Goal: Information Seeking & Learning: Find specific fact

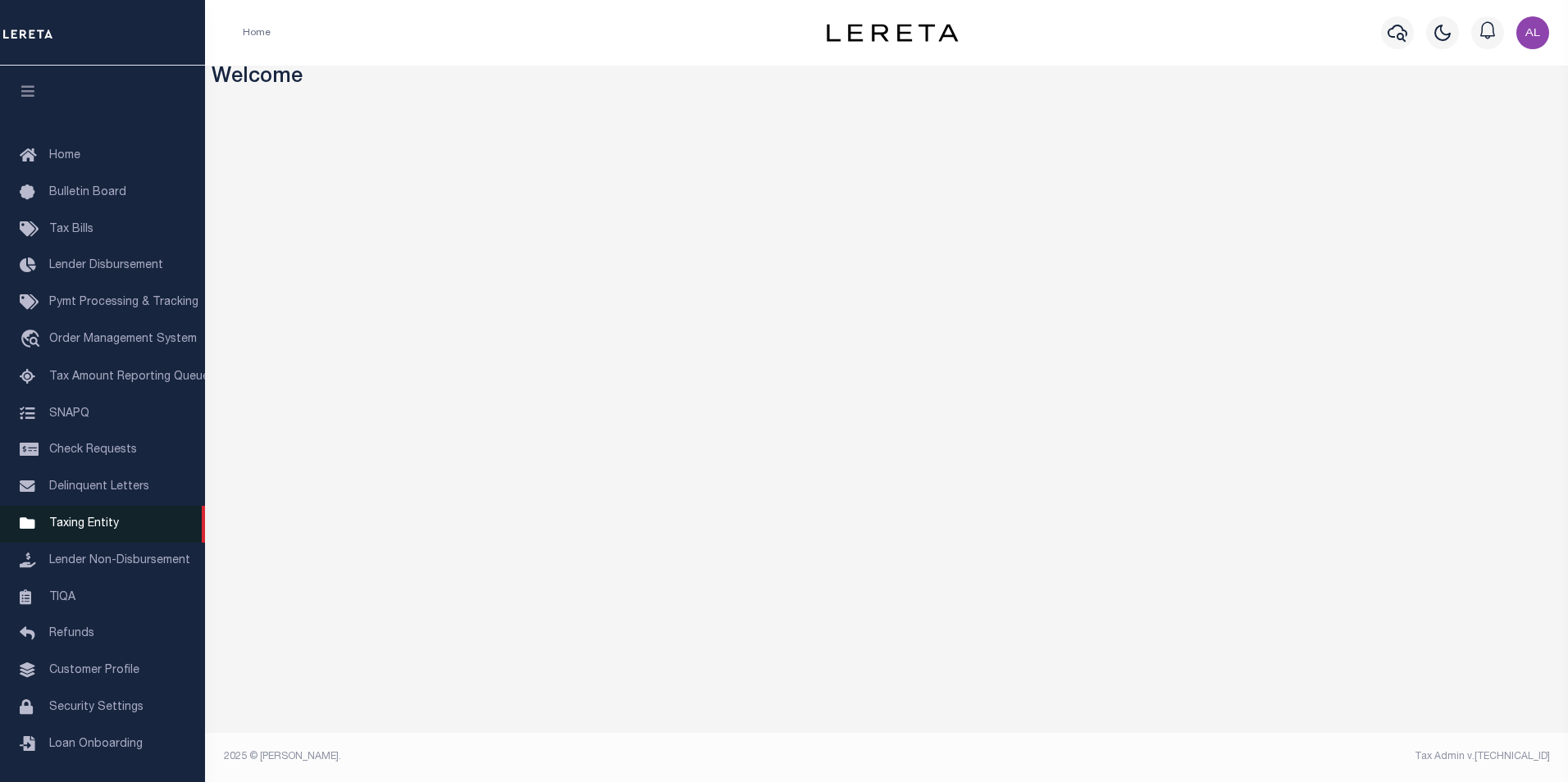
click at [99, 530] on span "Taxing Entity" at bounding box center [84, 523] width 70 height 11
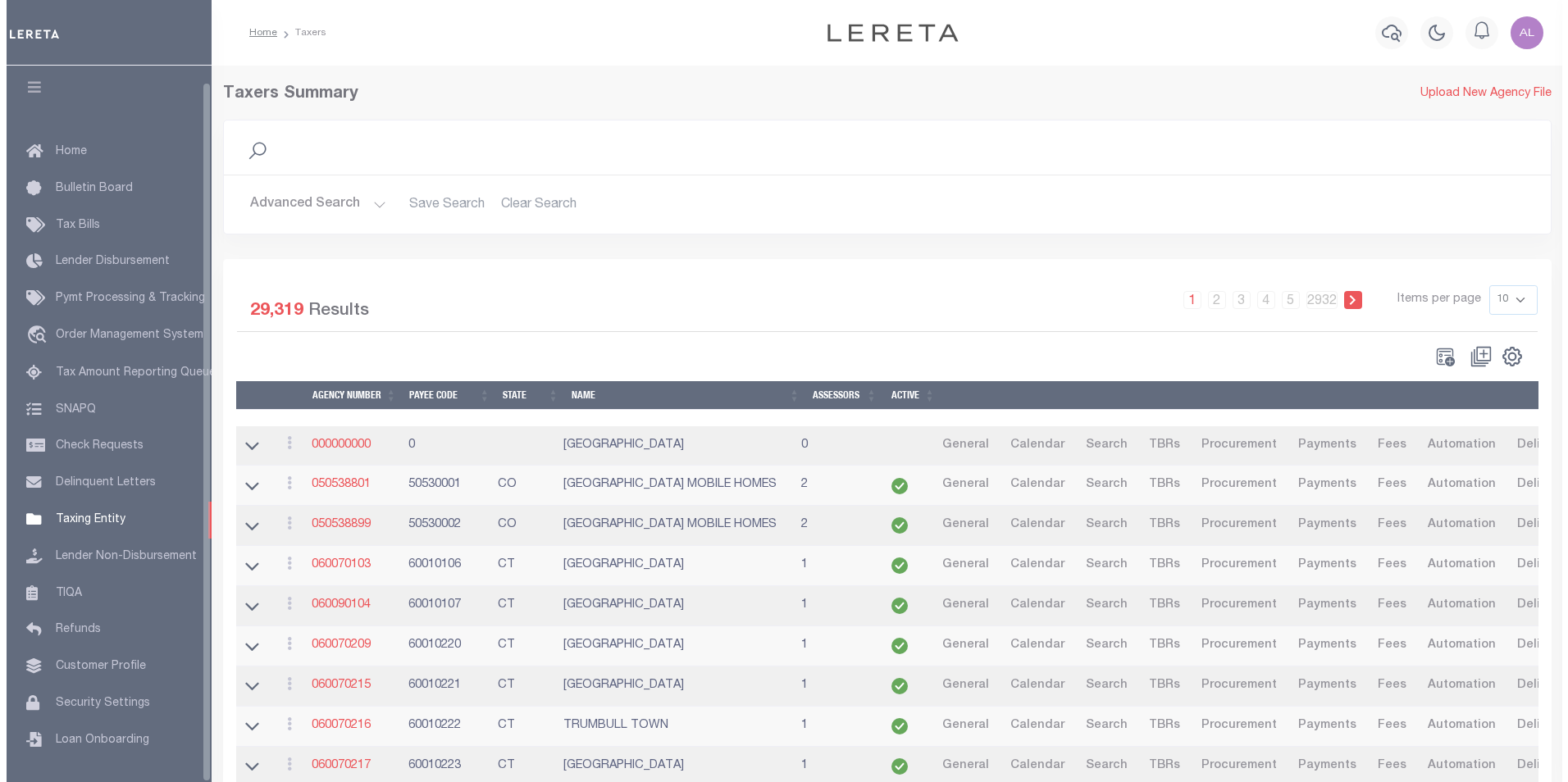
scroll to position [16, 0]
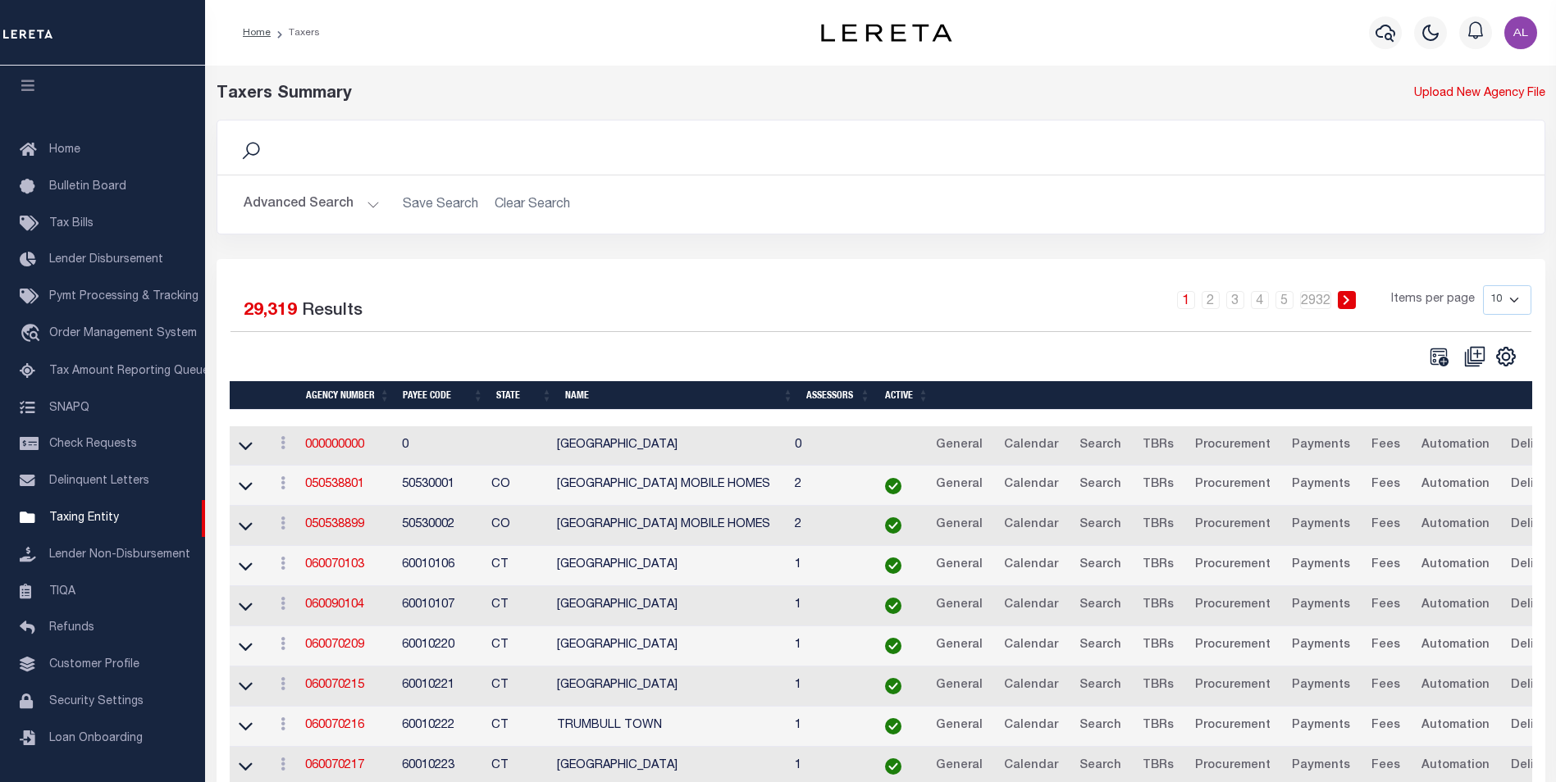
click at [377, 202] on h2 "Advanced Search Save Search Clear Search" at bounding box center [880, 205] width 1301 height 32
click at [374, 199] on button "Advanced Search" at bounding box center [312, 205] width 136 height 32
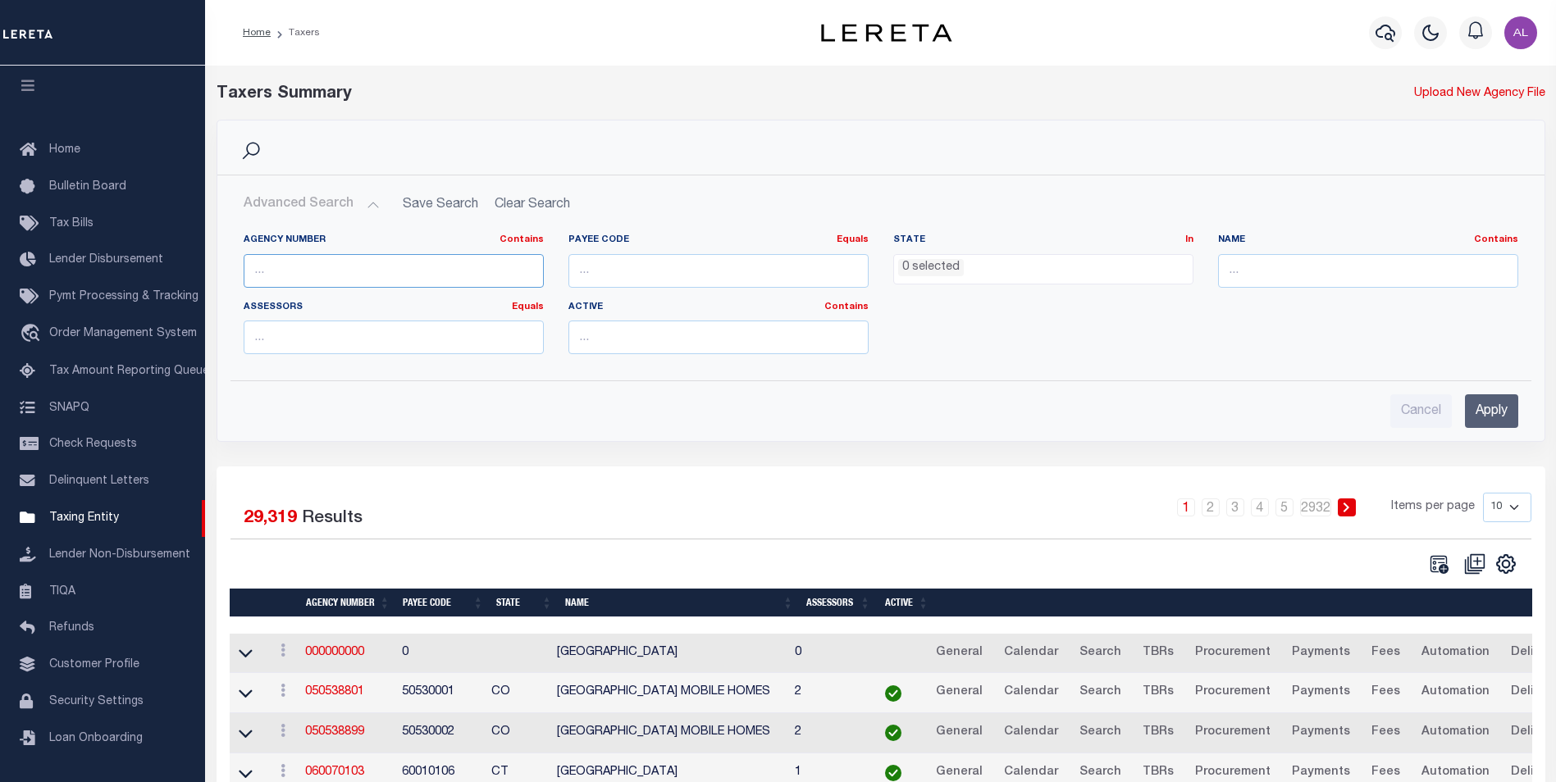
click at [294, 262] on input "text" at bounding box center [394, 271] width 300 height 34
paste input "60050112"
type input "60050112"
click at [1491, 408] on input "Apply" at bounding box center [1491, 411] width 53 height 34
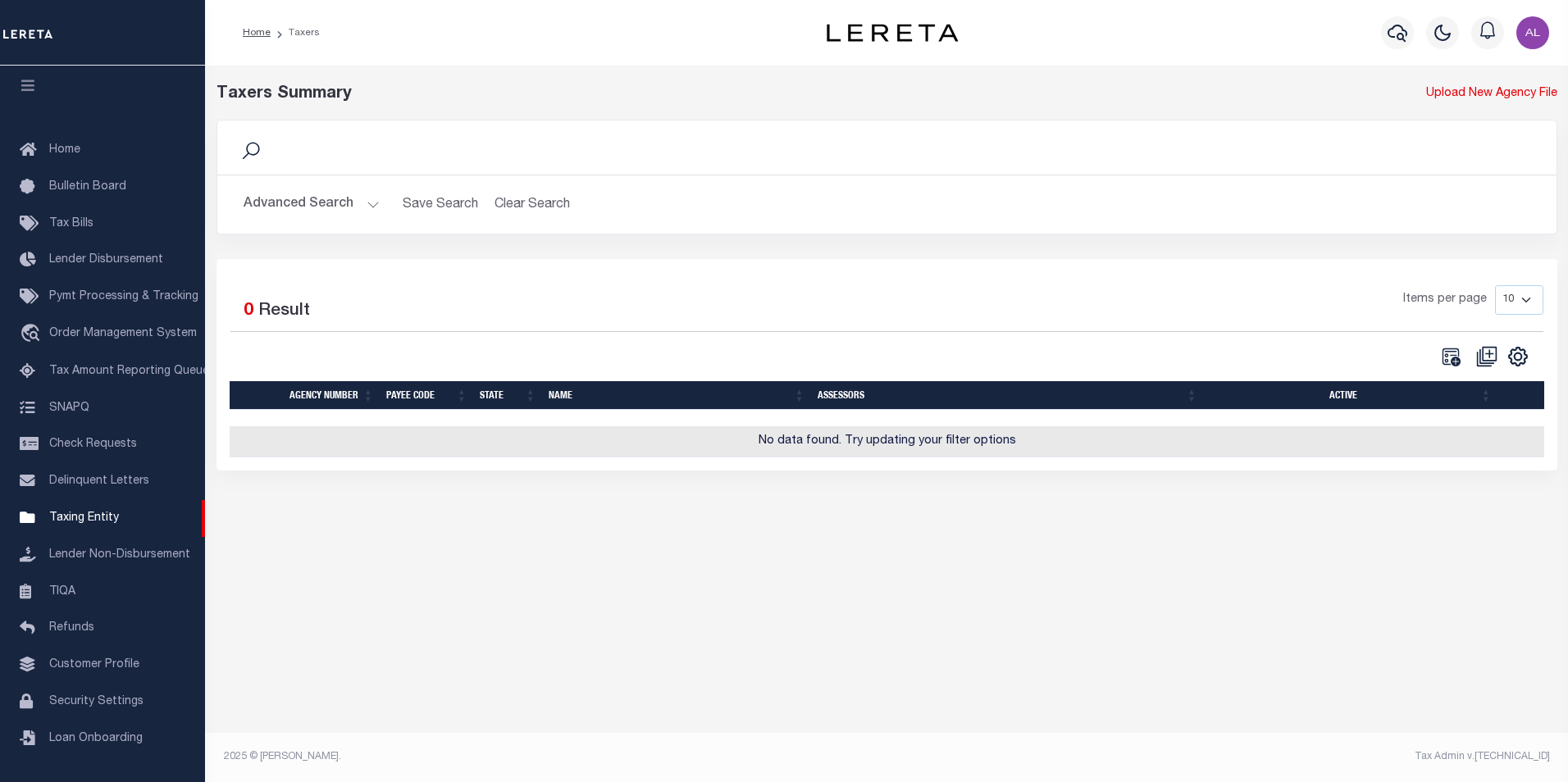
click at [376, 200] on button "Advanced Search" at bounding box center [312, 205] width 136 height 32
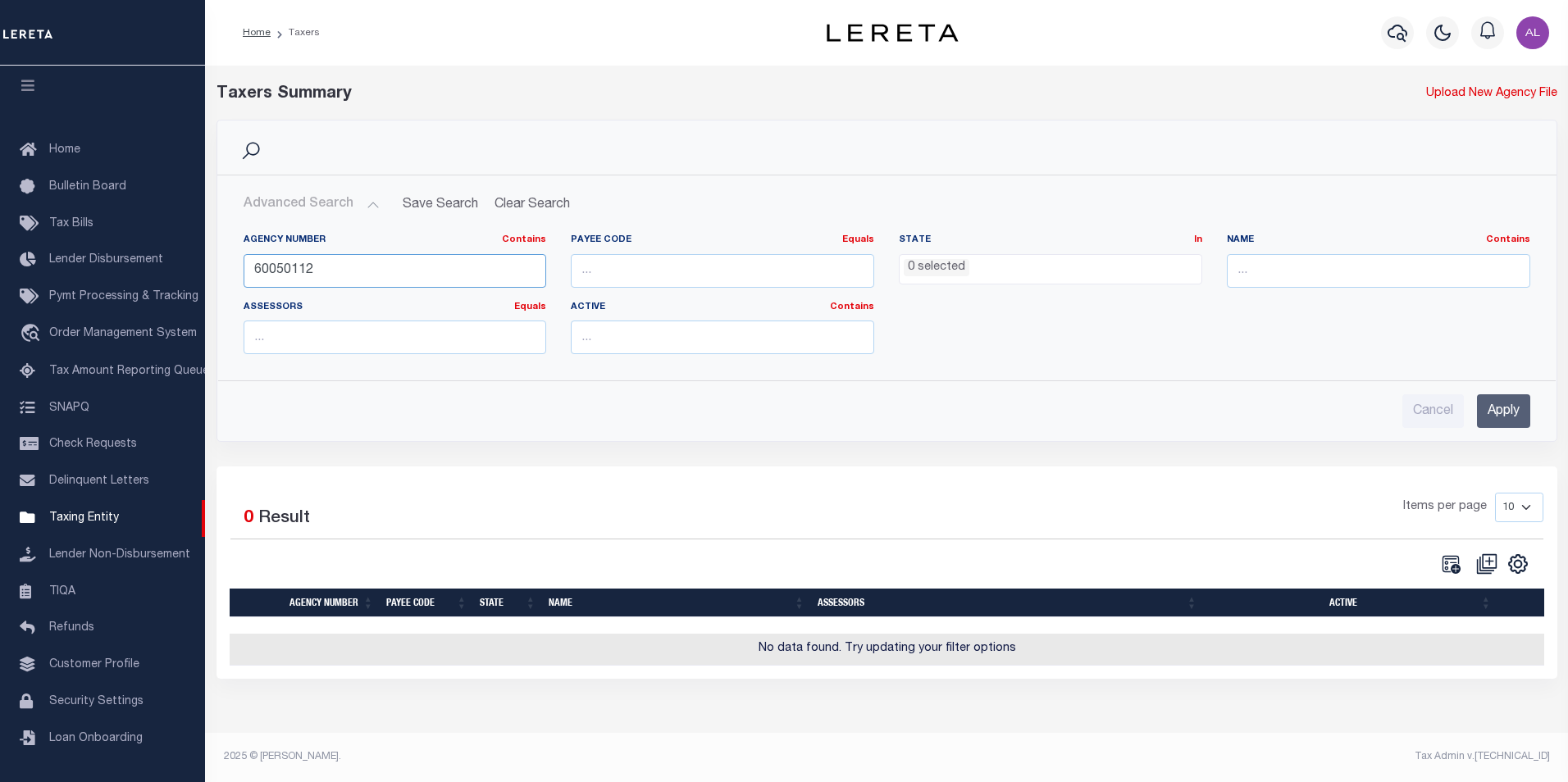
click at [438, 264] on input "60050112" at bounding box center [395, 271] width 303 height 34
click at [606, 271] on input "number" at bounding box center [722, 271] width 303 height 34
paste input "60050112"
type input "60050112"
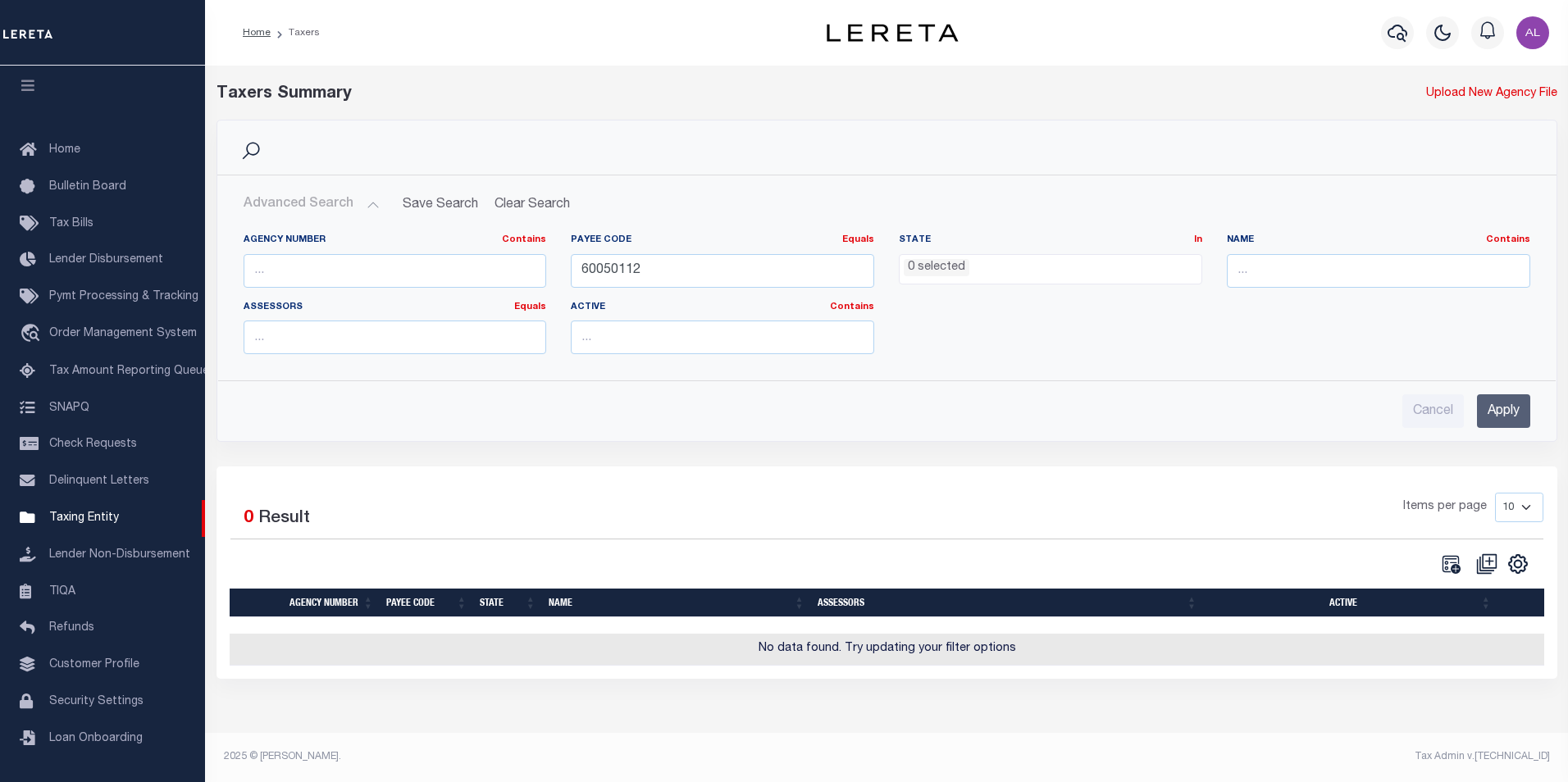
click at [1512, 417] on input "Apply" at bounding box center [1503, 411] width 53 height 34
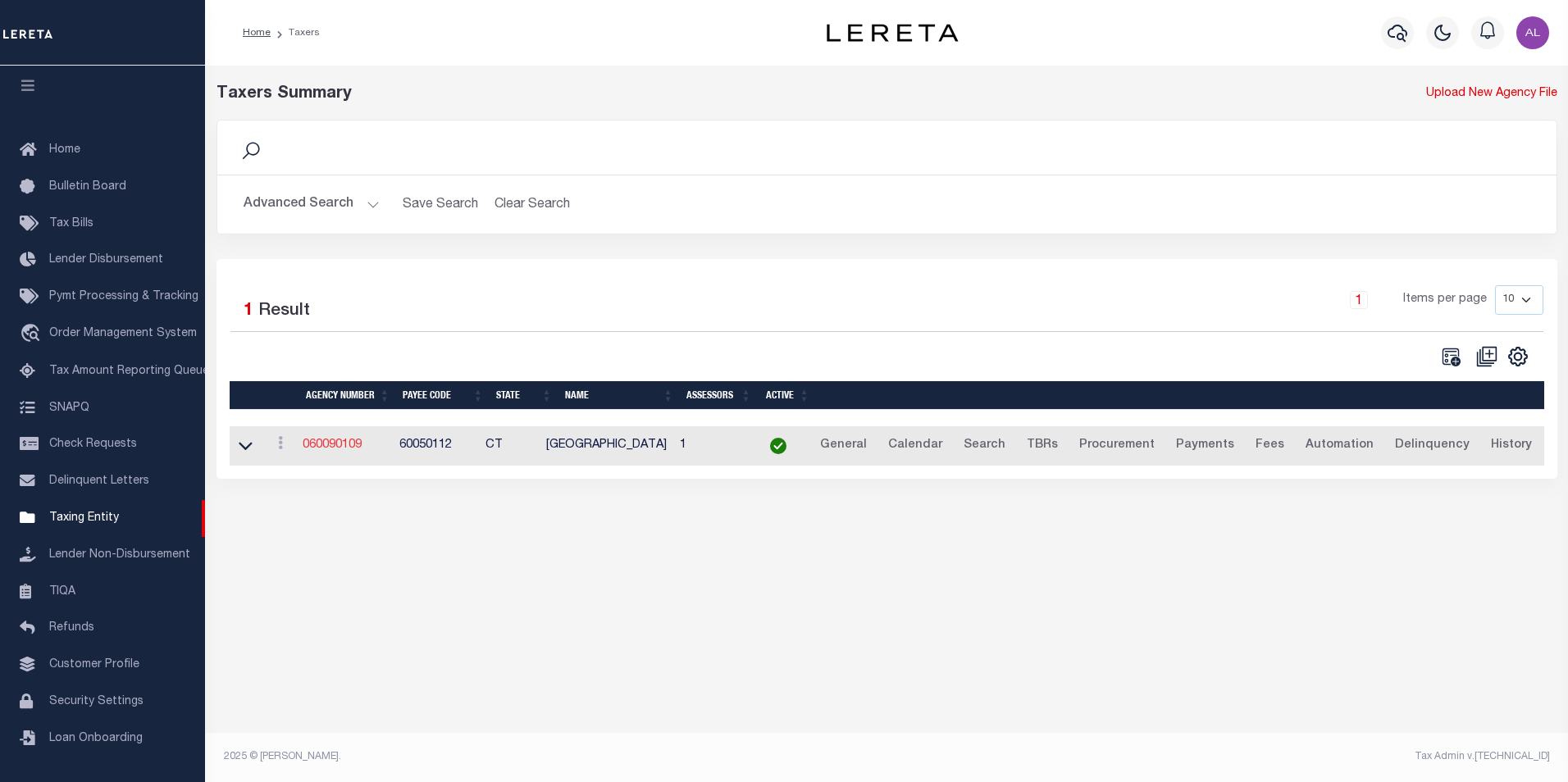
click at [343, 451] on link "060090109" at bounding box center [332, 445] width 59 height 11
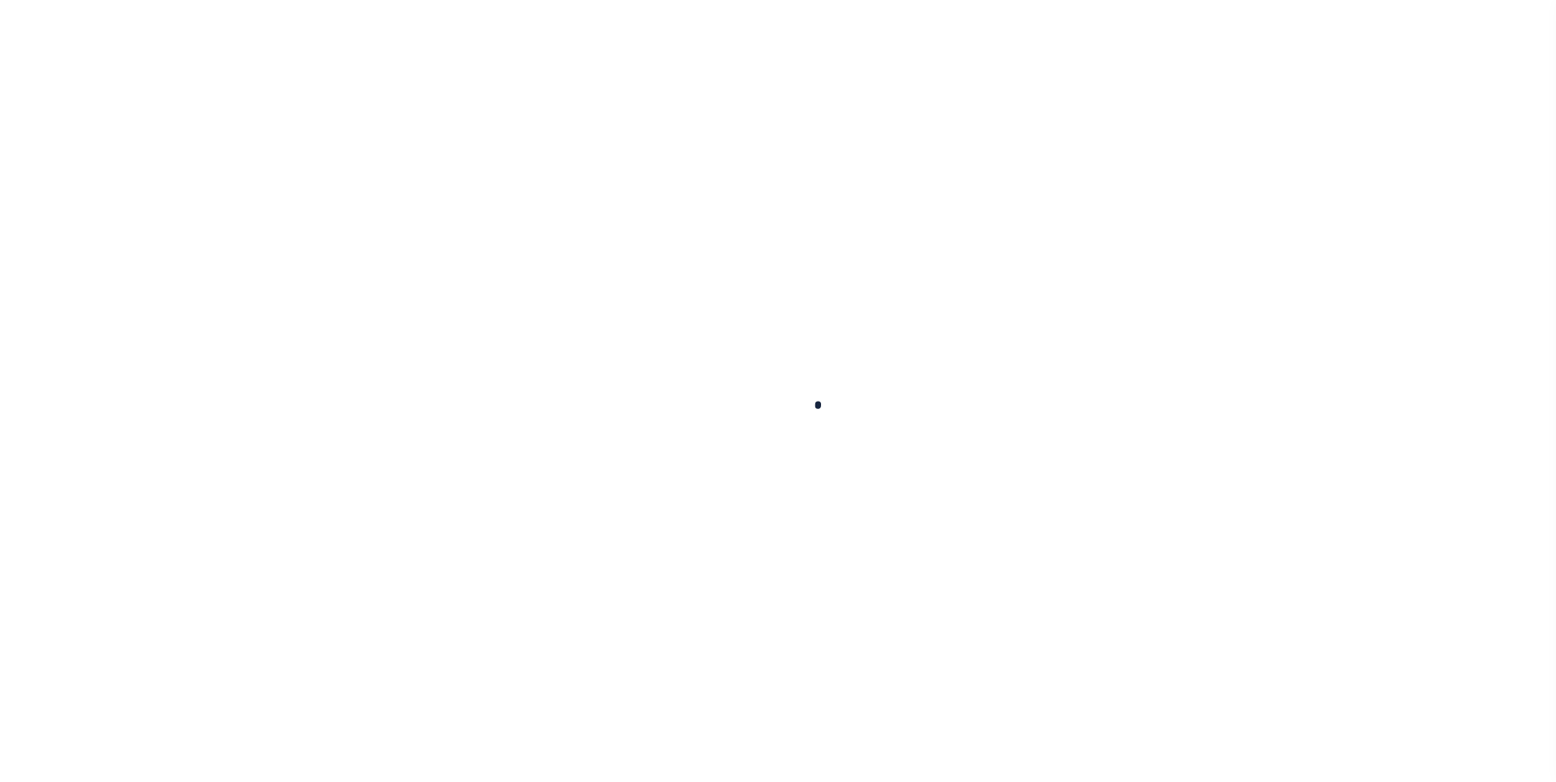
select select
checkbox input "false"
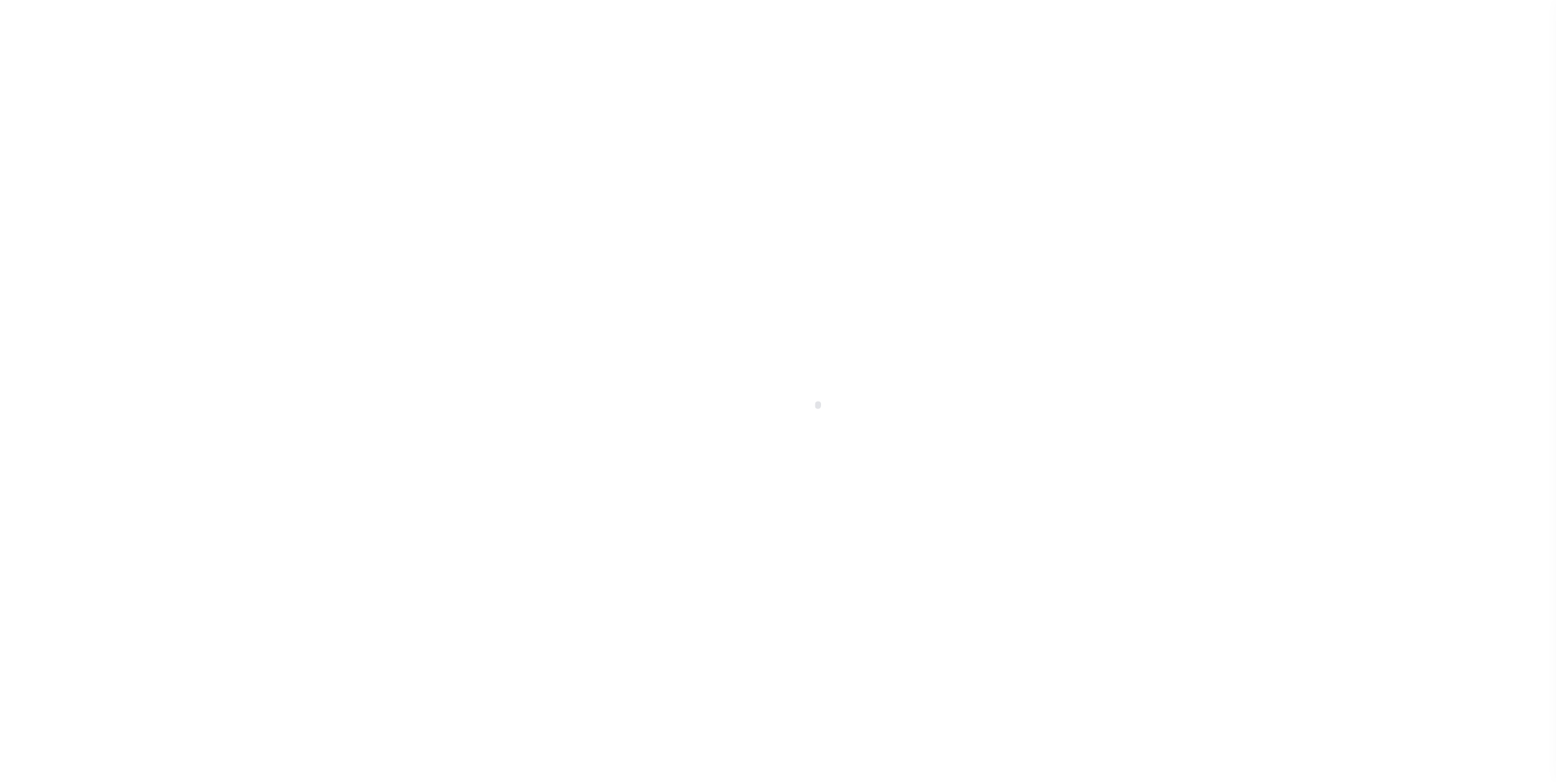
checkbox input "false"
type input "900904003"
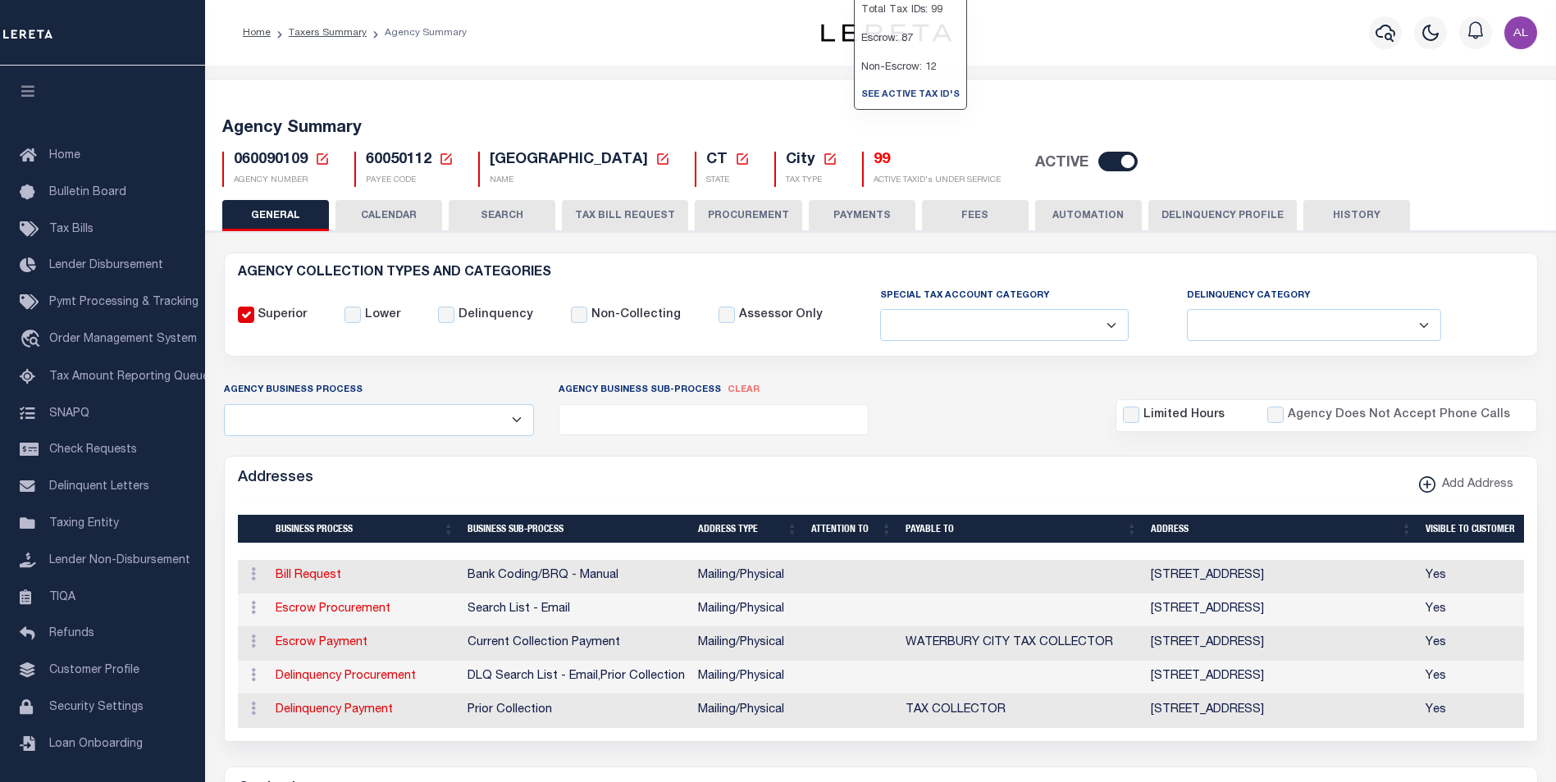
click at [873, 160] on h5 "99" at bounding box center [936, 161] width 127 height 18
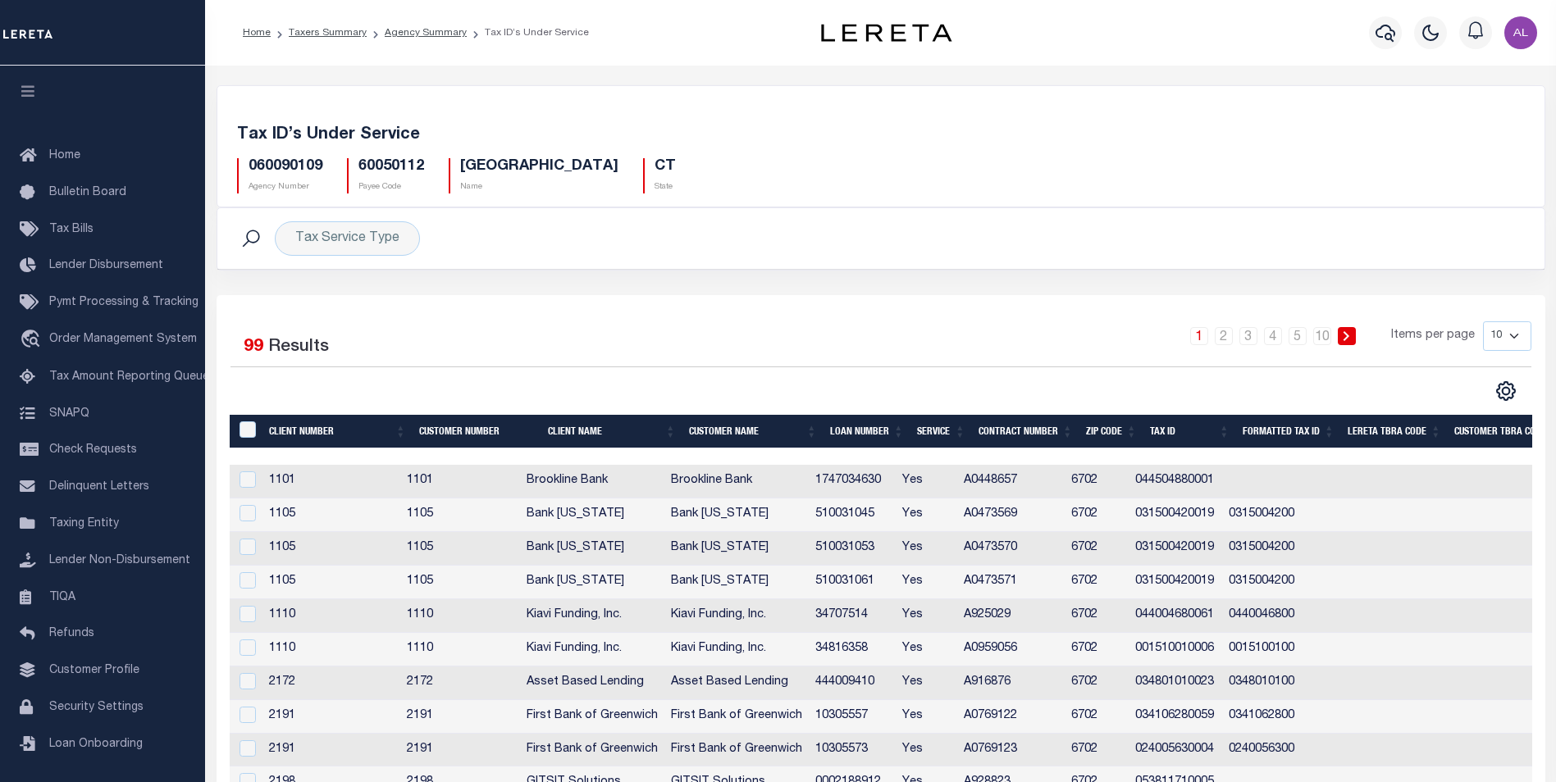
click at [863, 681] on td "444009410" at bounding box center [852, 684] width 87 height 34
checkbox input "true"
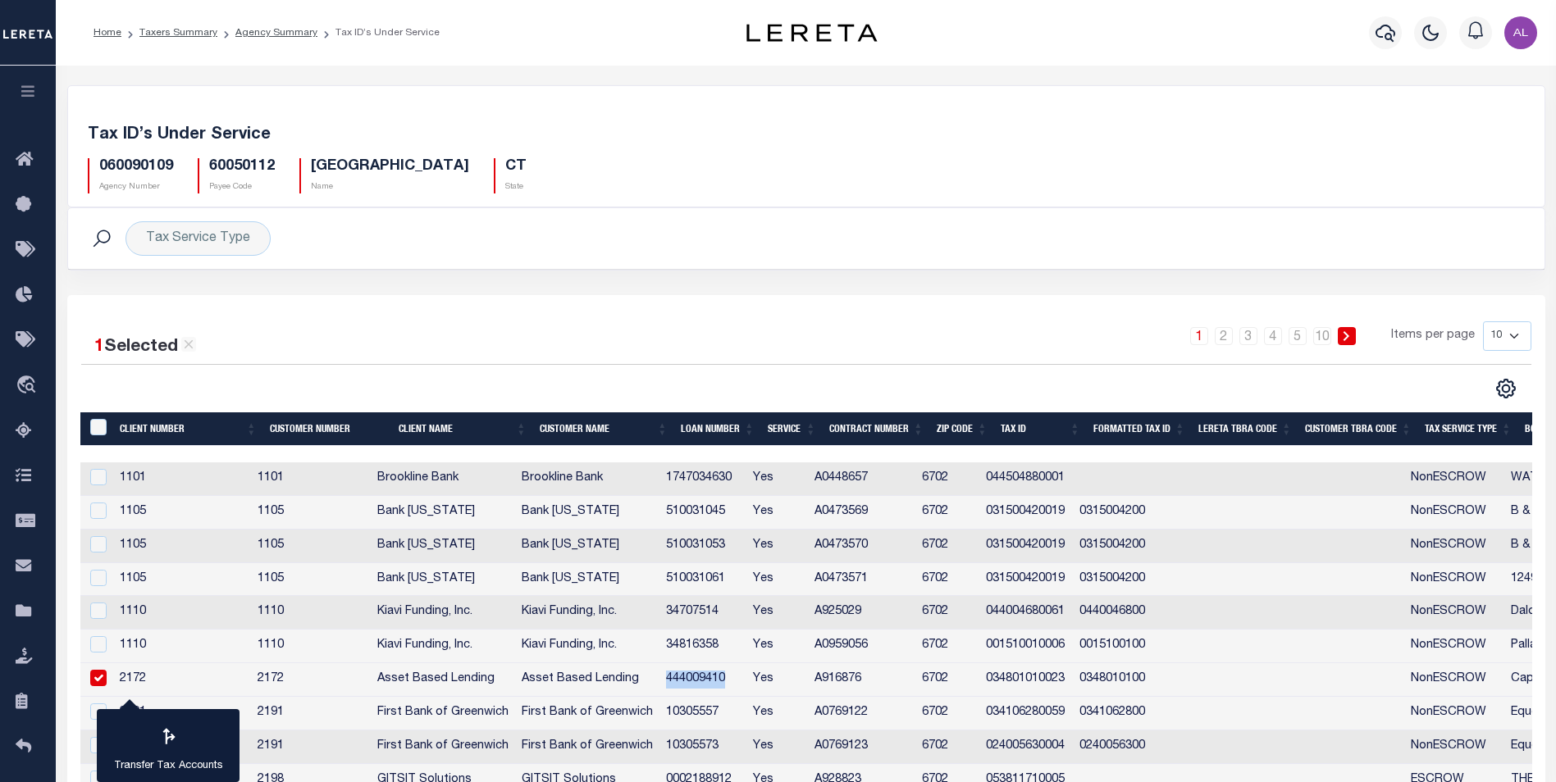
click at [863, 681] on tr "2172 2172 Asset Based Lending Asset Based Lending 444009410 Yes A916876 6702 03…" at bounding box center [975, 680] width 1791 height 34
copy td "444009410"
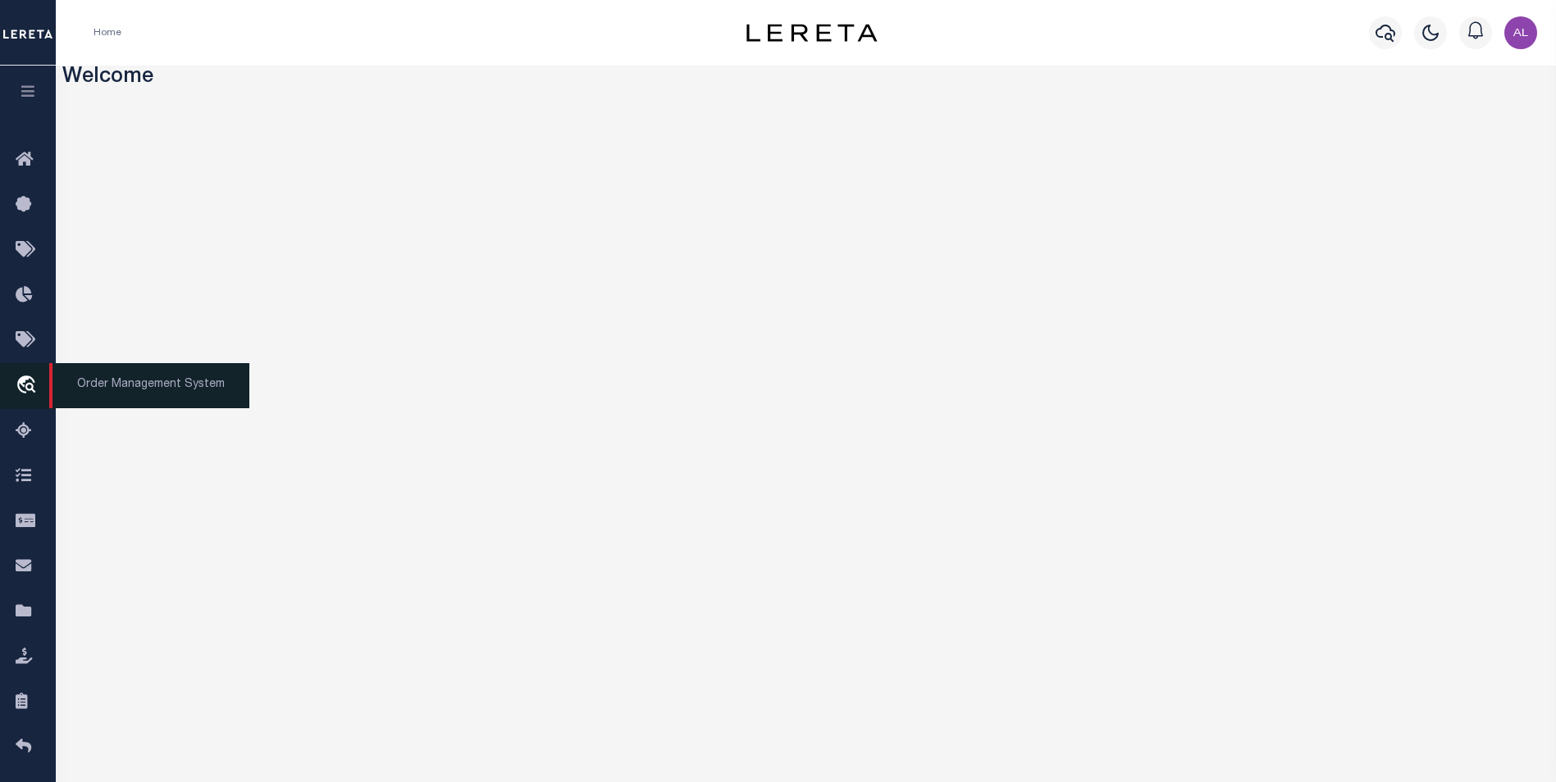
click at [32, 390] on icon "travel_explore" at bounding box center [29, 386] width 26 height 21
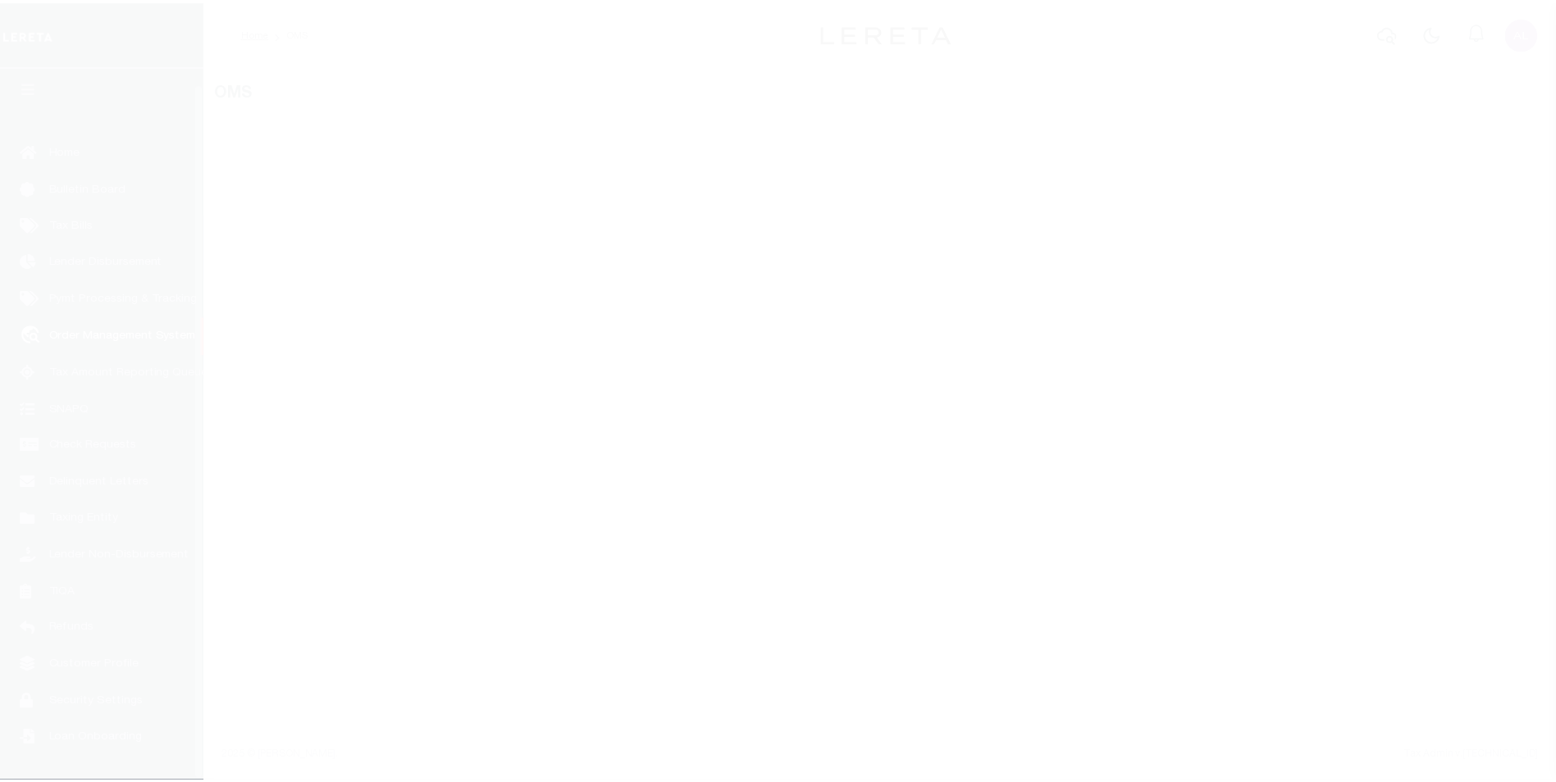
scroll to position [16, 0]
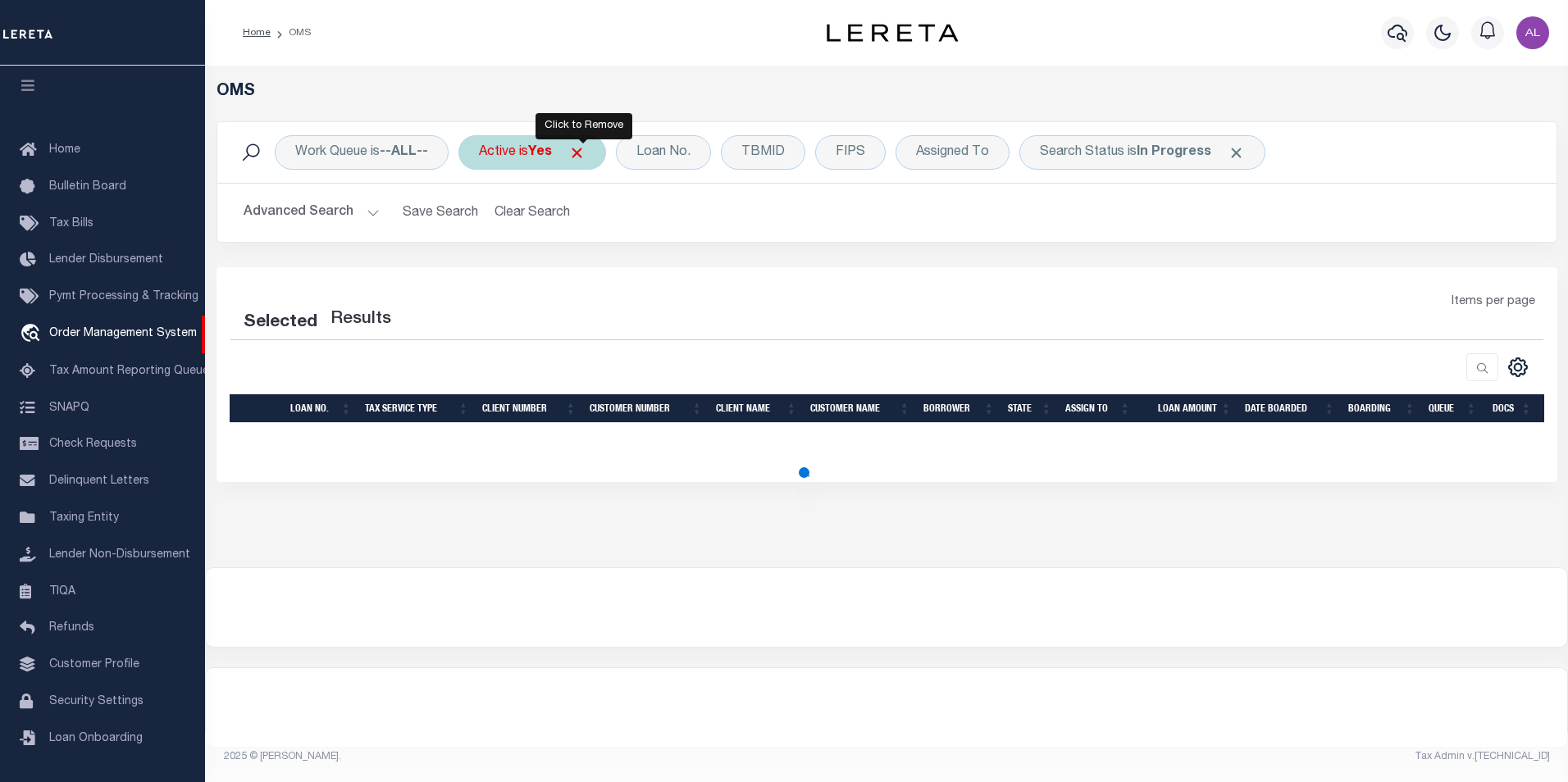
click at [583, 149] on span "Click to Remove" at bounding box center [576, 152] width 17 height 17
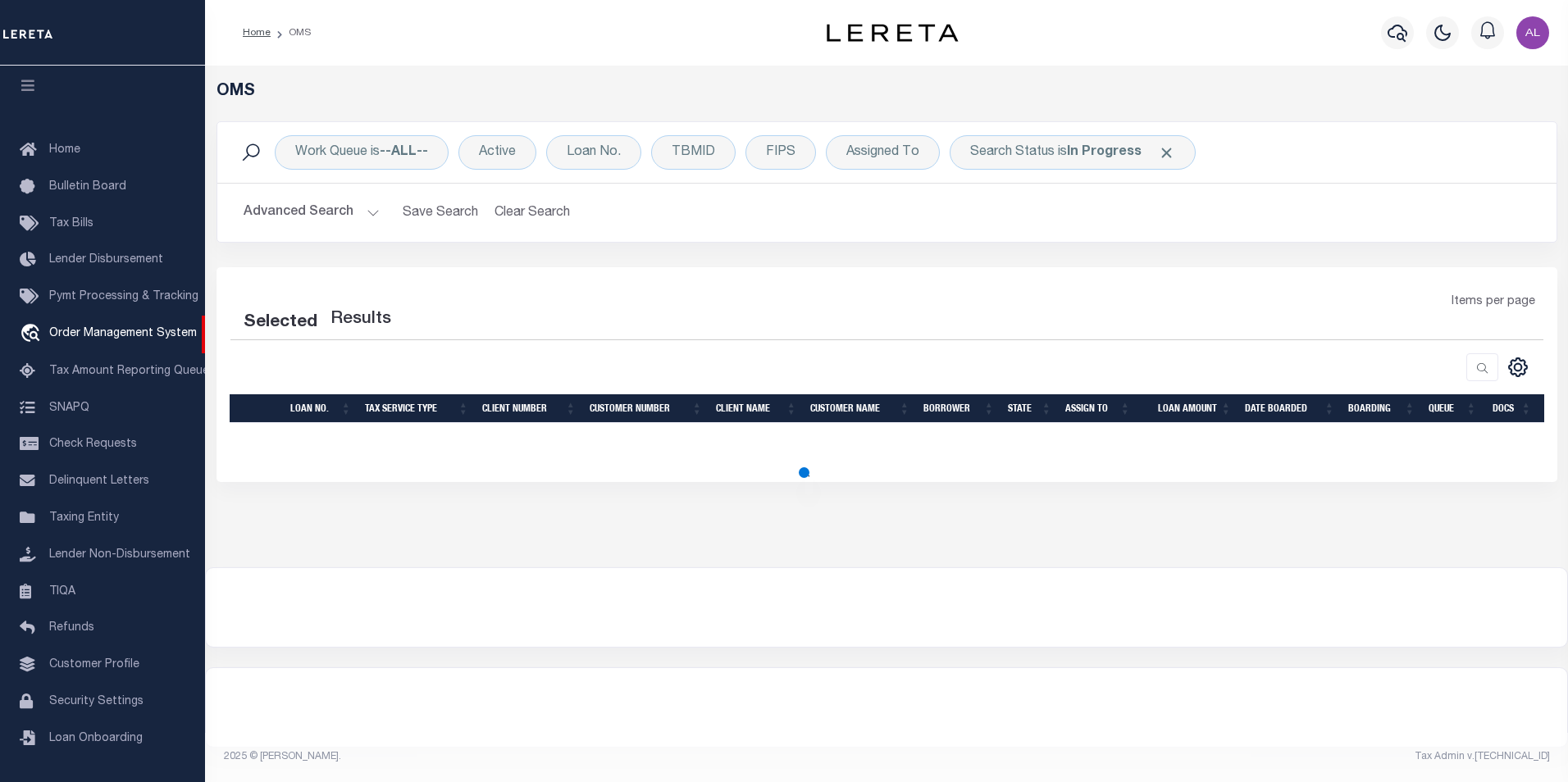
select select "200"
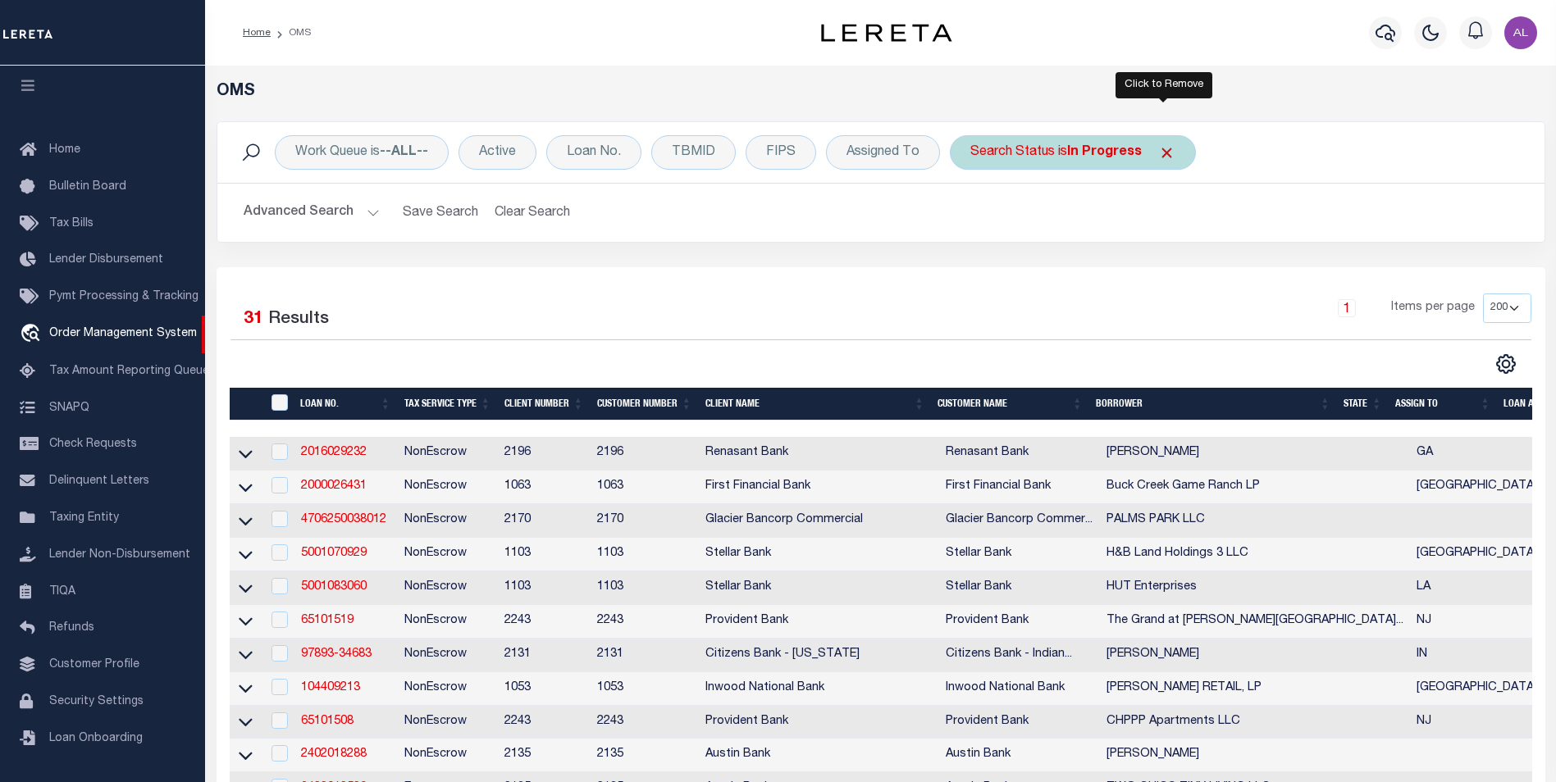
click at [1167, 153] on span "Click to Remove" at bounding box center [1166, 152] width 17 height 17
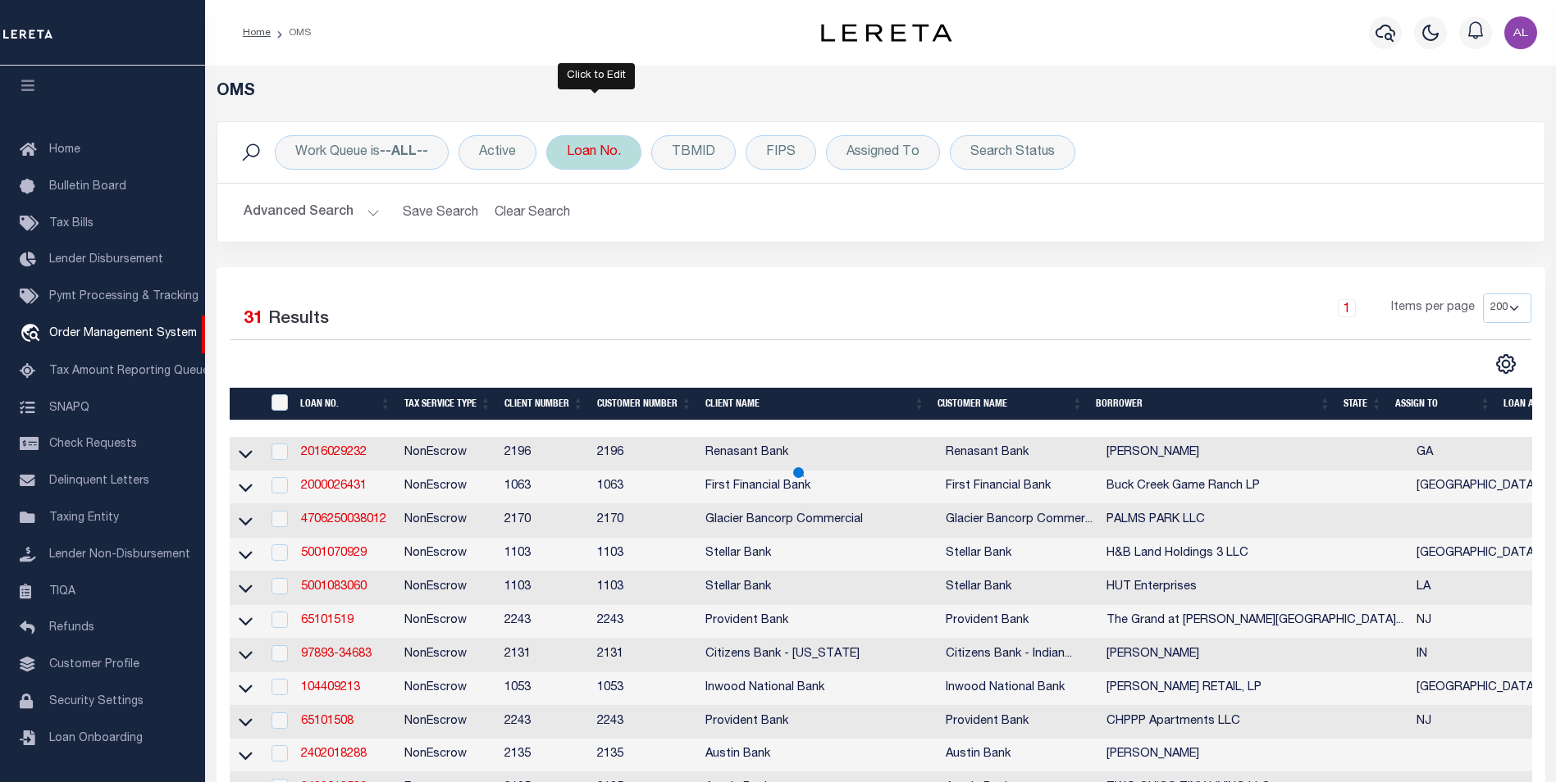
click at [596, 144] on div "Loan No." at bounding box center [593, 152] width 95 height 34
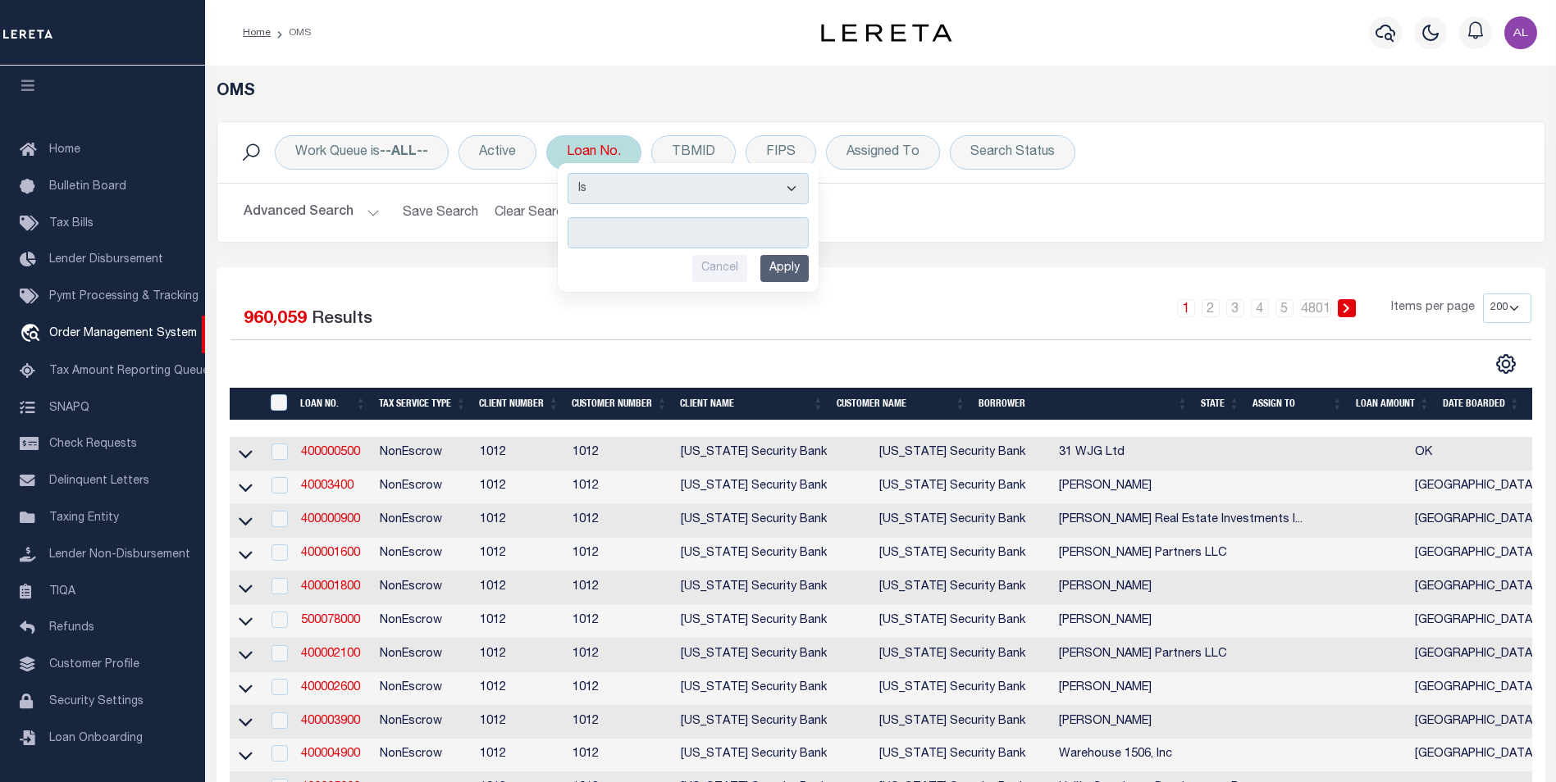
type input "444009410"
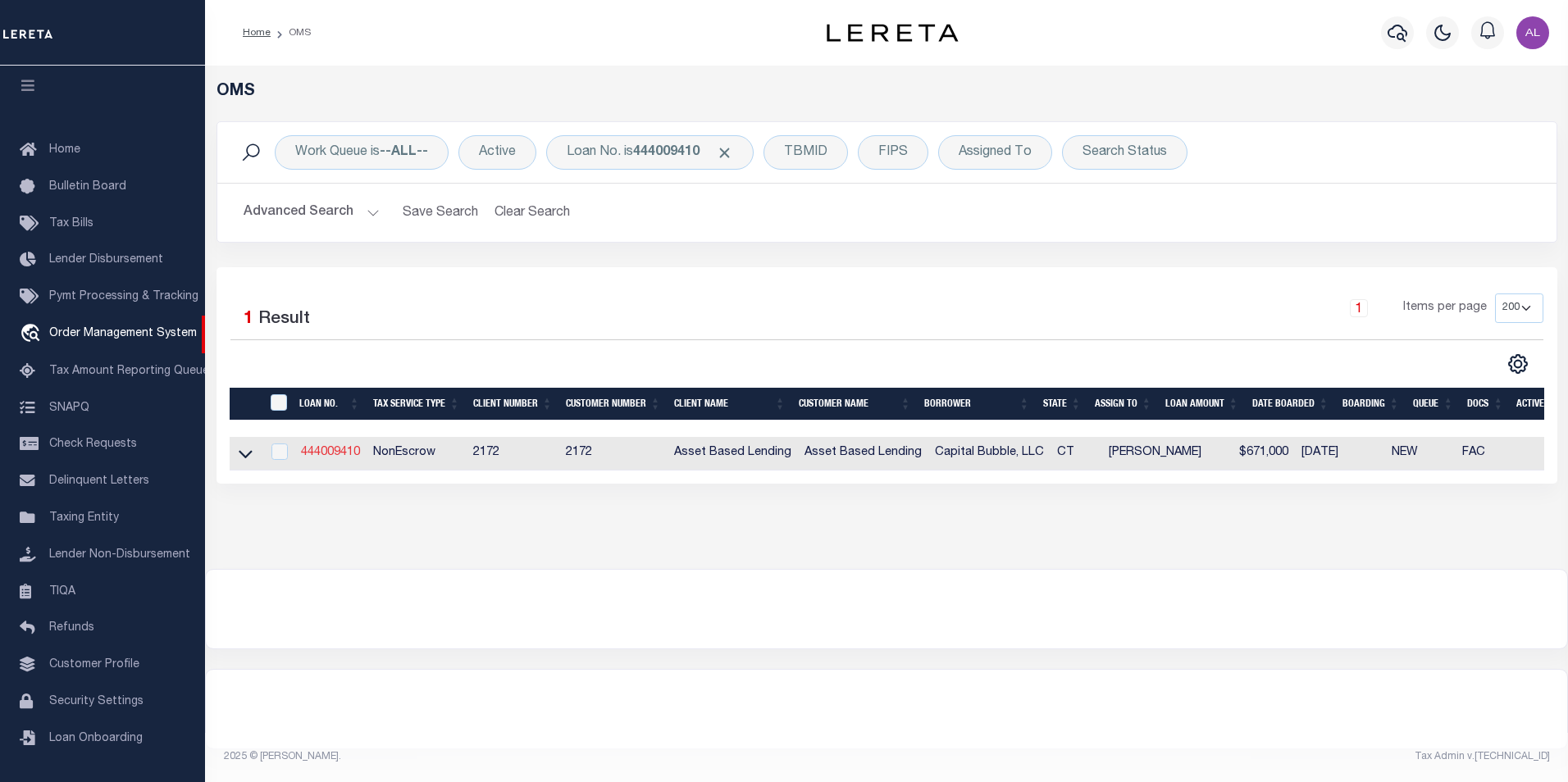
click at [331, 452] on link "444009410" at bounding box center [330, 452] width 59 height 11
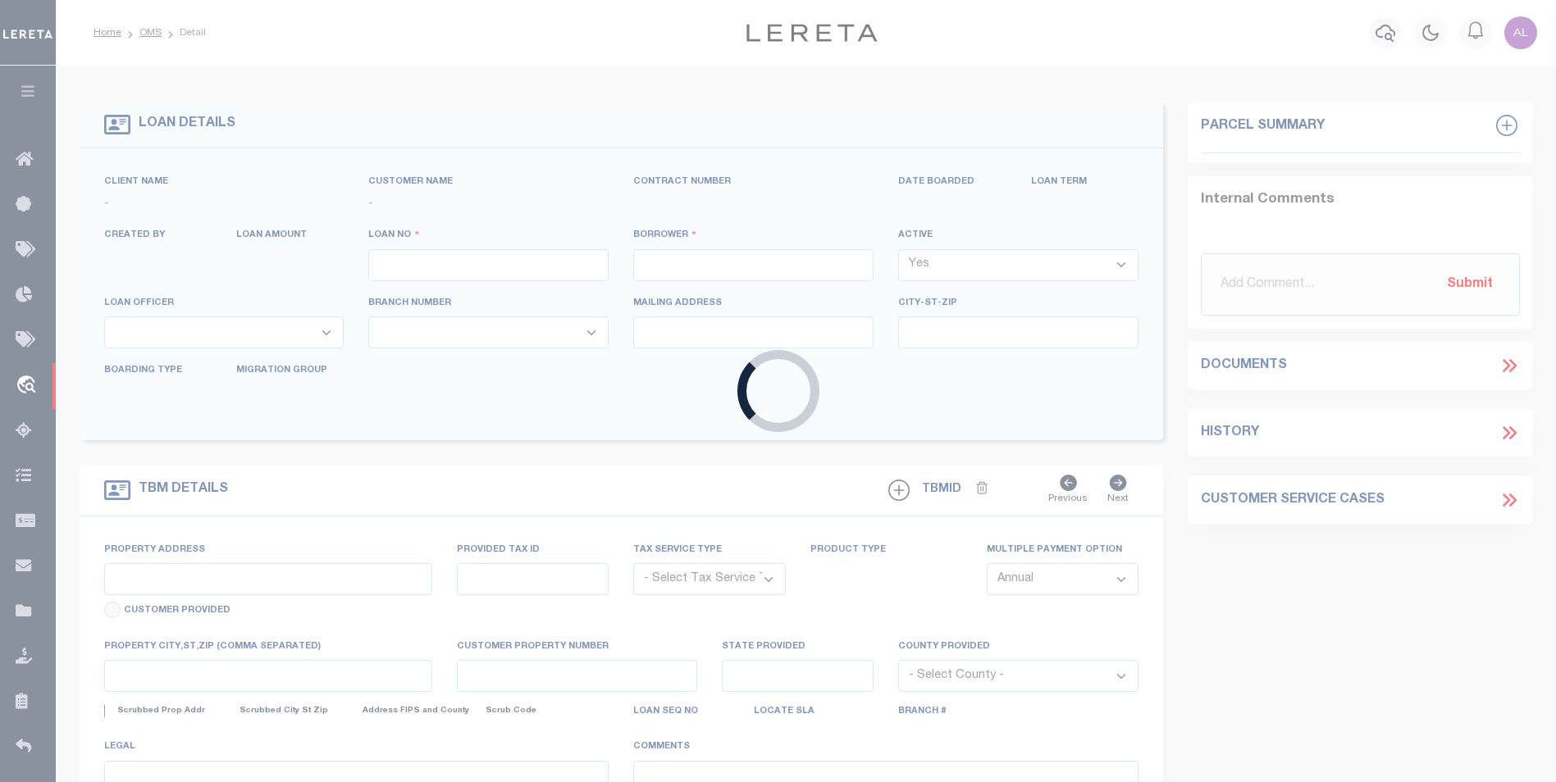
type input "444009410"
type input "Capital Bubble, LLC"
select select
select select "10"
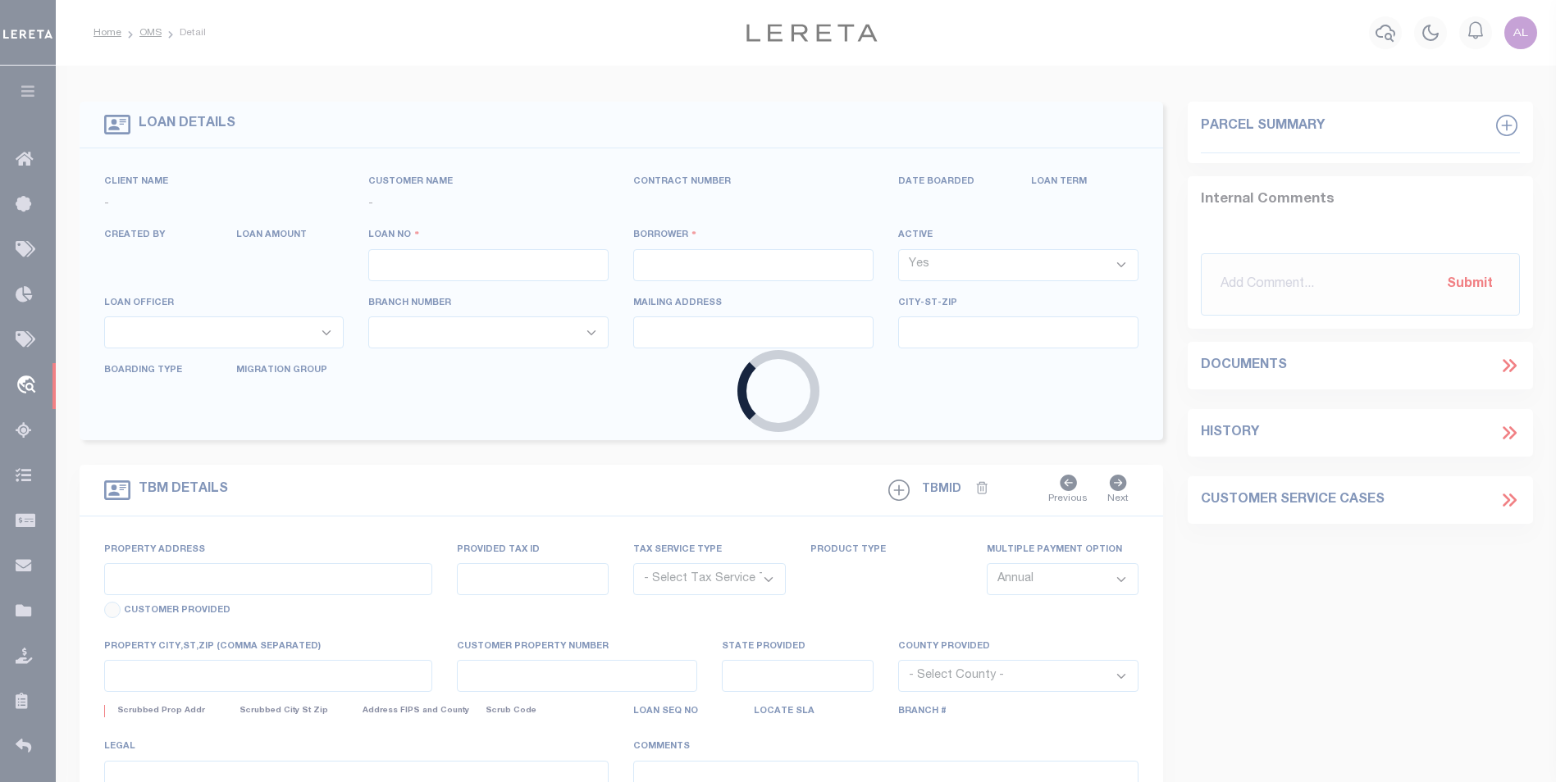
select select "NonEscrow"
select select "4593"
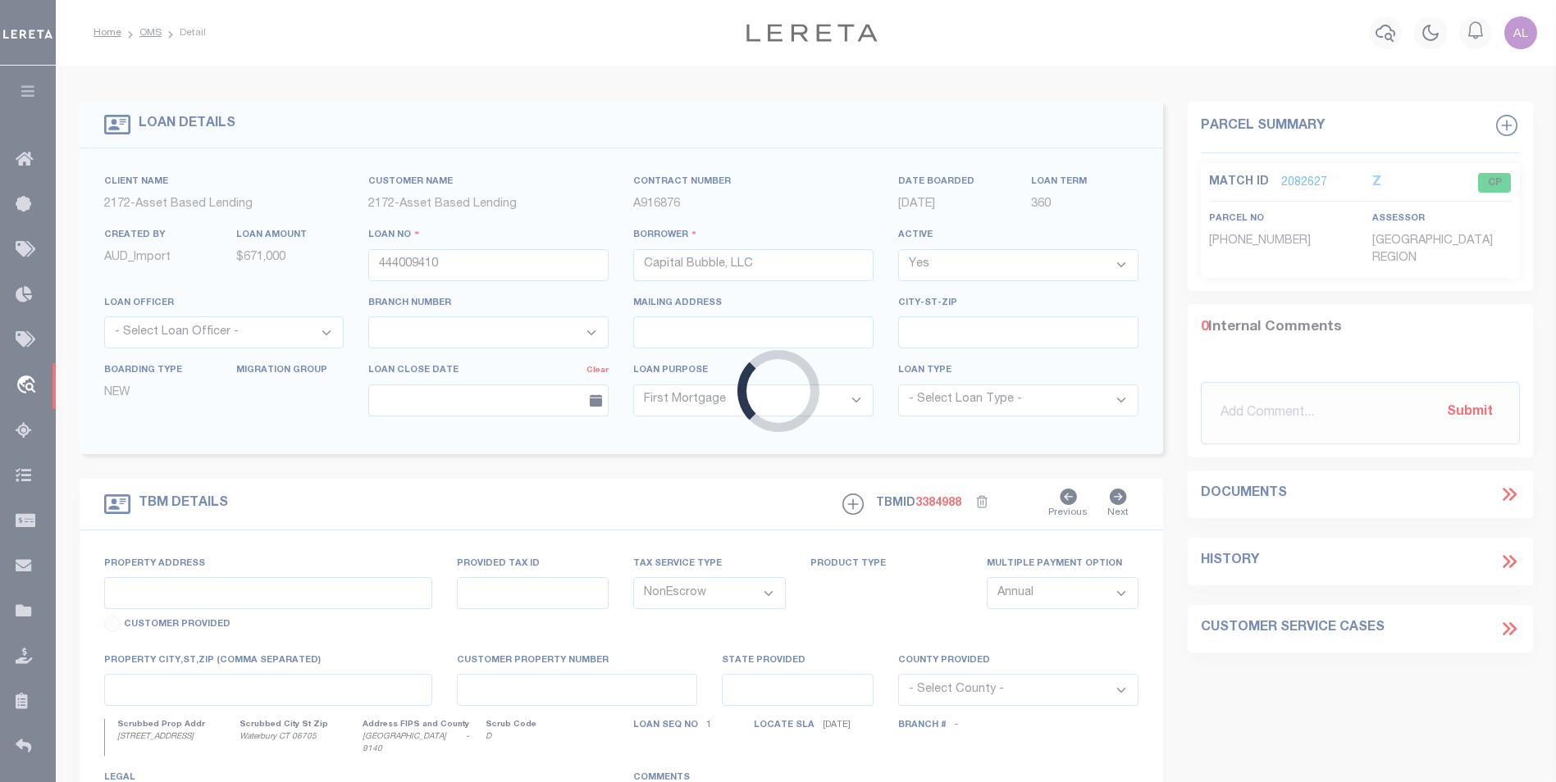
type input "1295 East Main Street"
type input "Map: 348"
select select
type input "Waterbury CT 06705"
type input "CT"
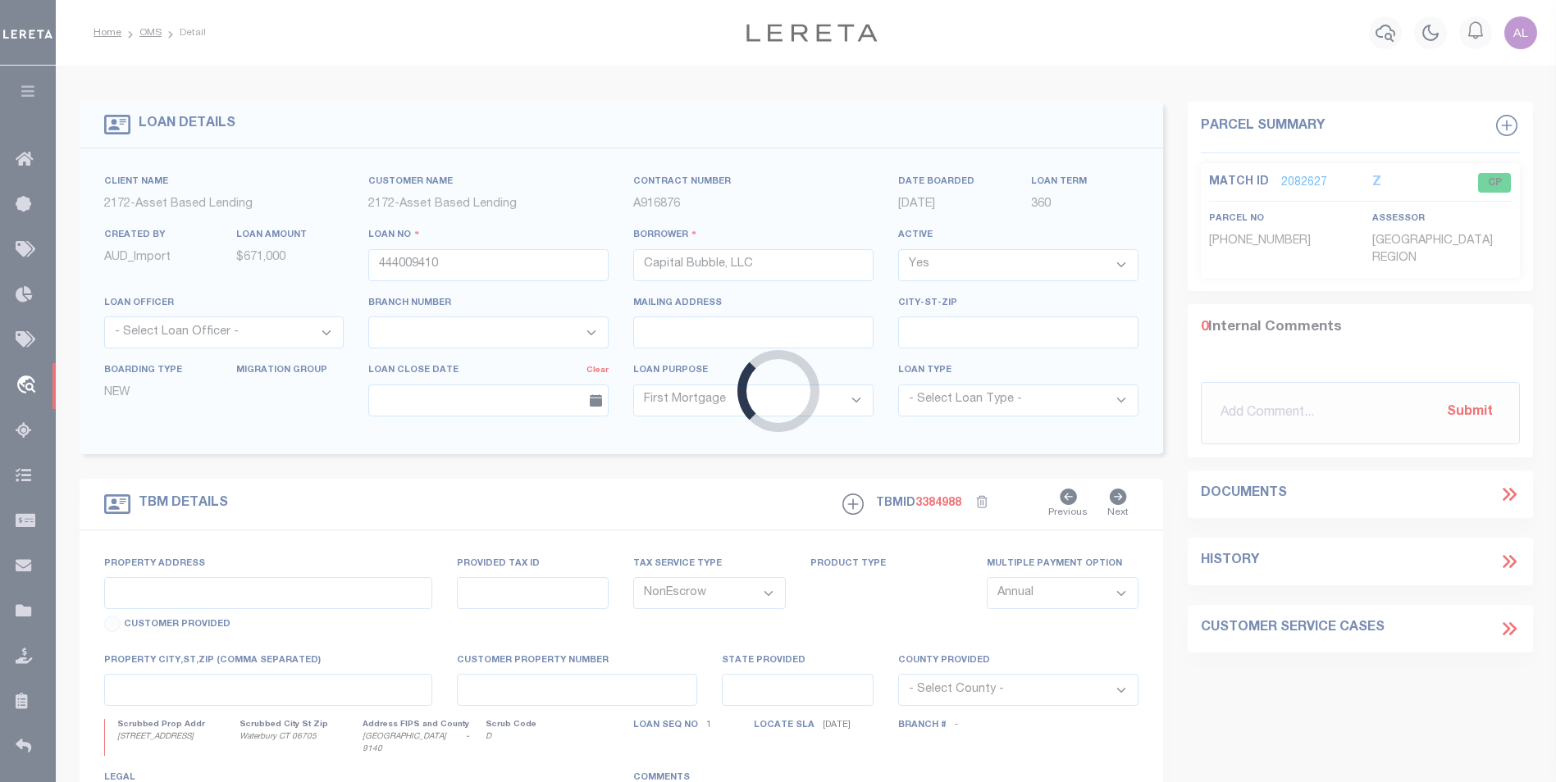
type textarea "Block 101 Lot 23"
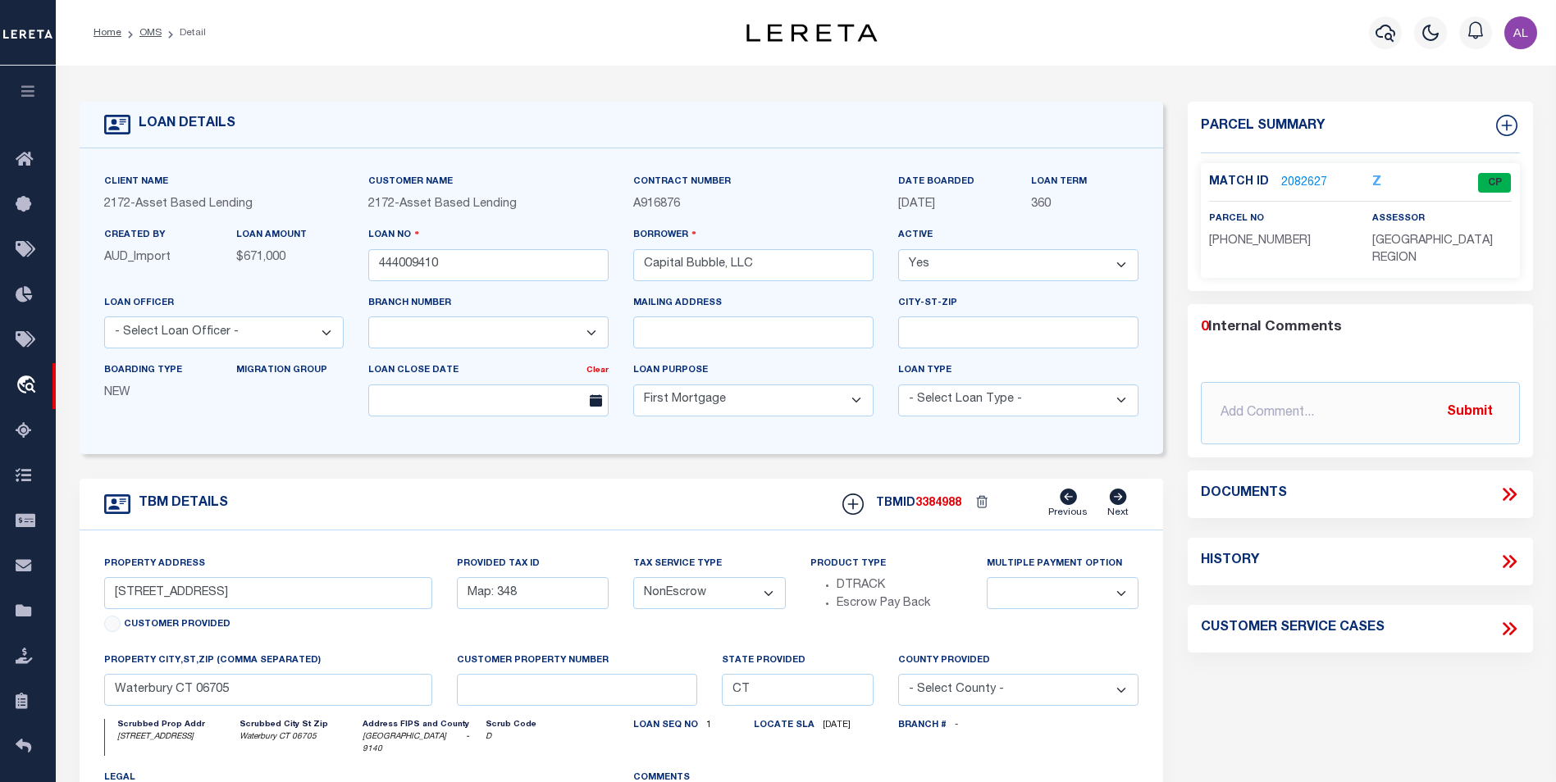
click at [1298, 175] on link "2082627" at bounding box center [1304, 183] width 46 height 17
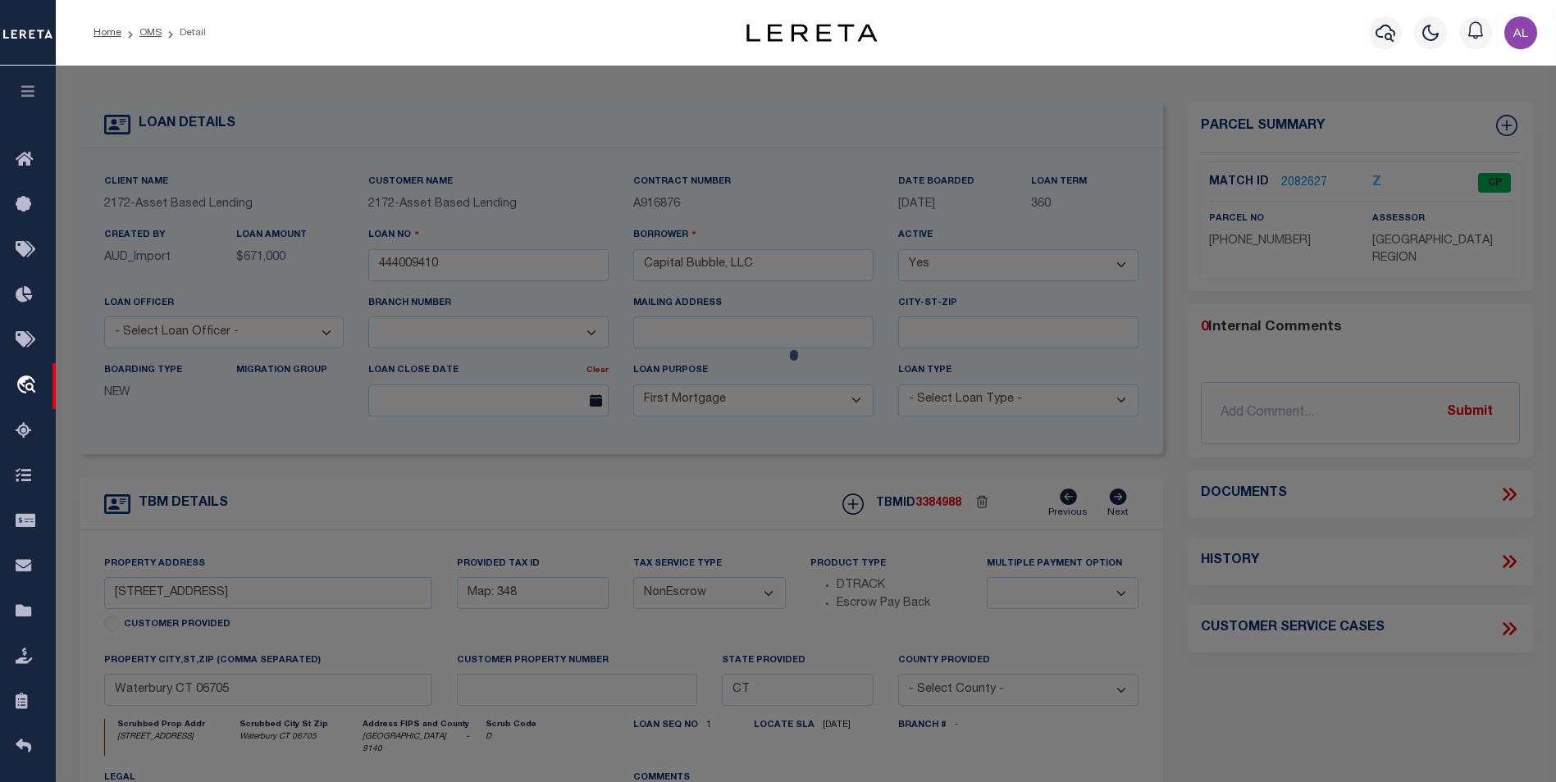
checkbox input "false"
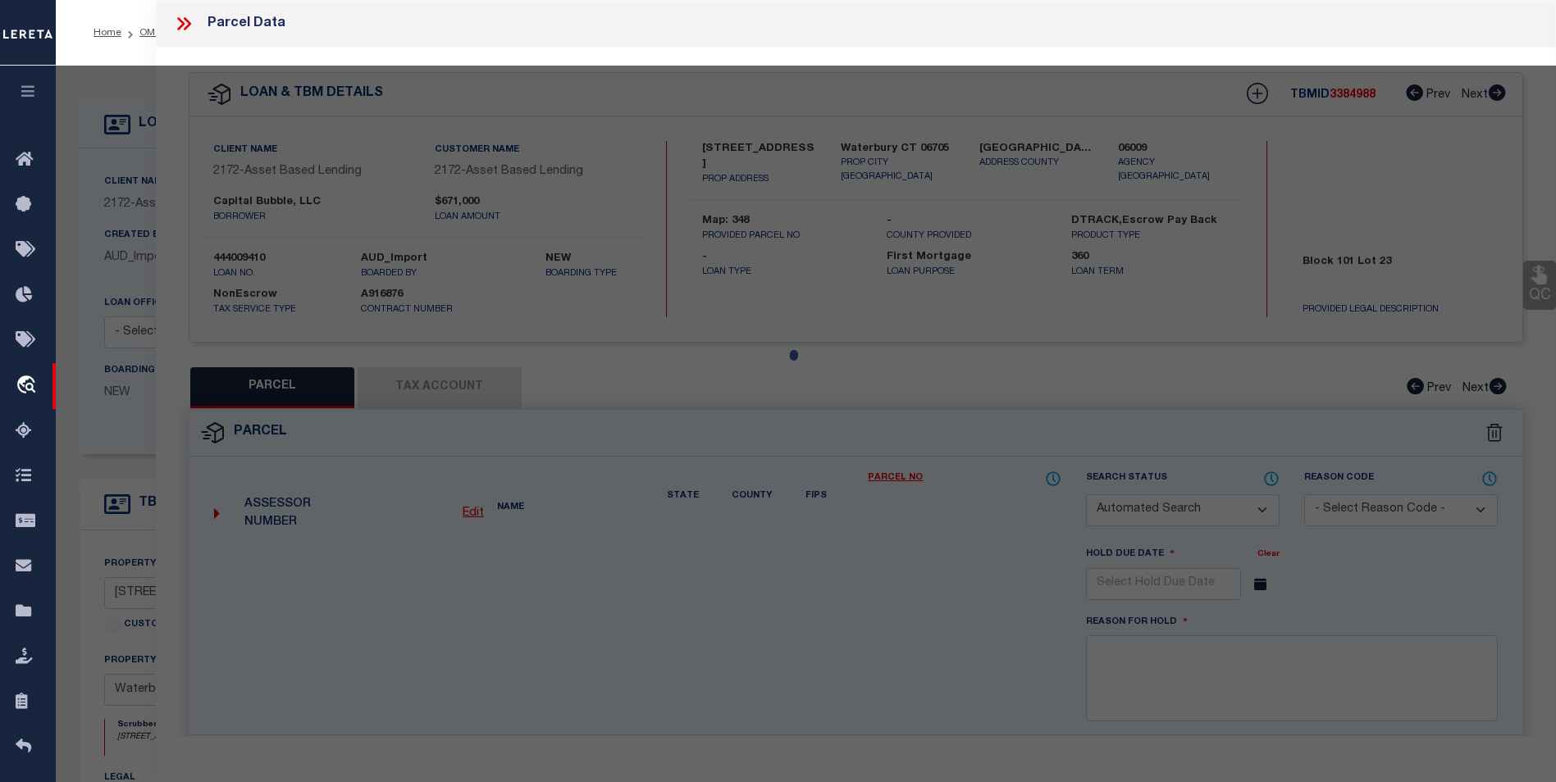
select select "CP"
type input "CAPITAL BUBBLE LLC"
select select "AGW"
select select
type input "1295 EAST MAIN ST"
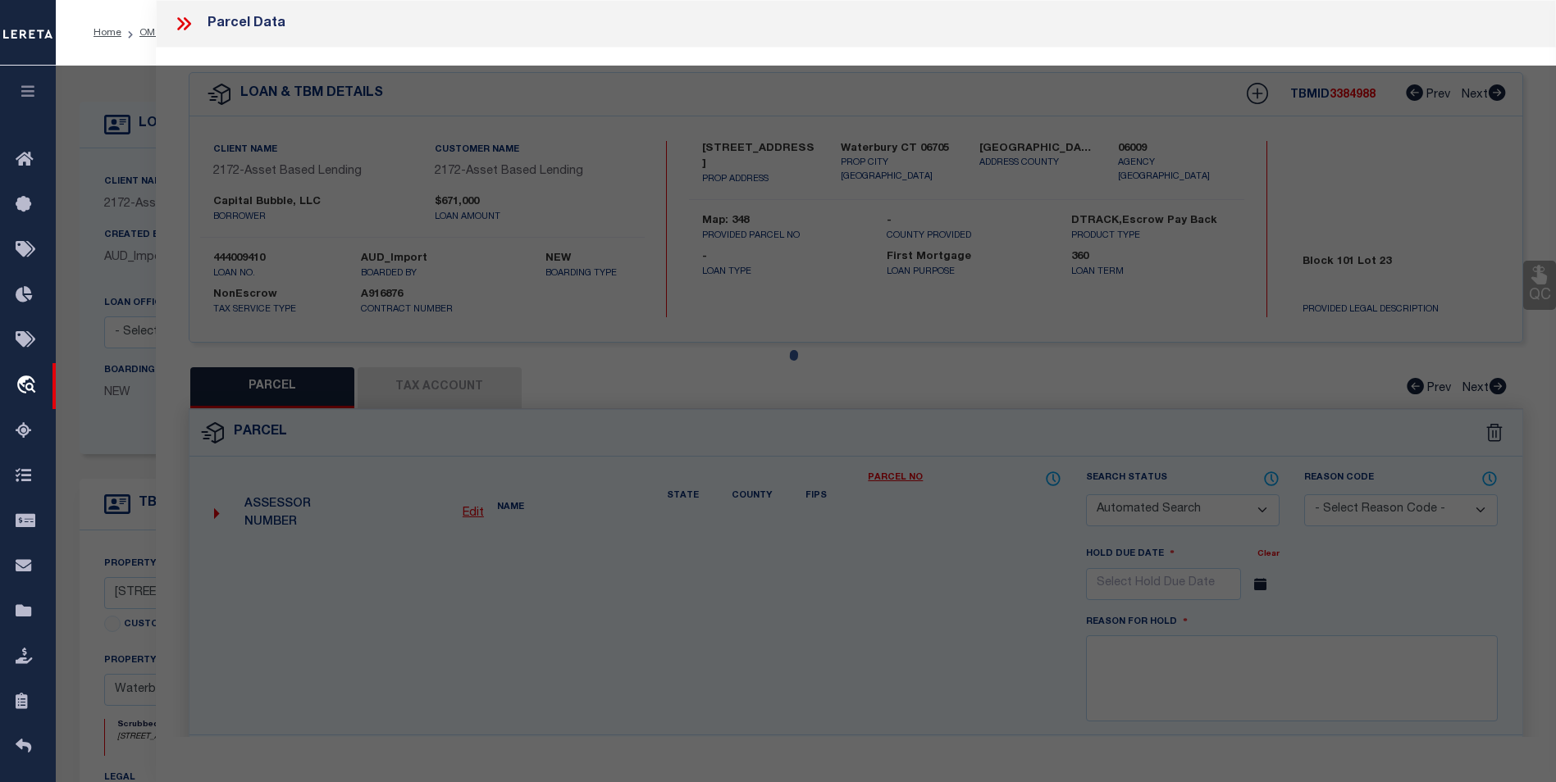
type input "Waterbury CT 06705"
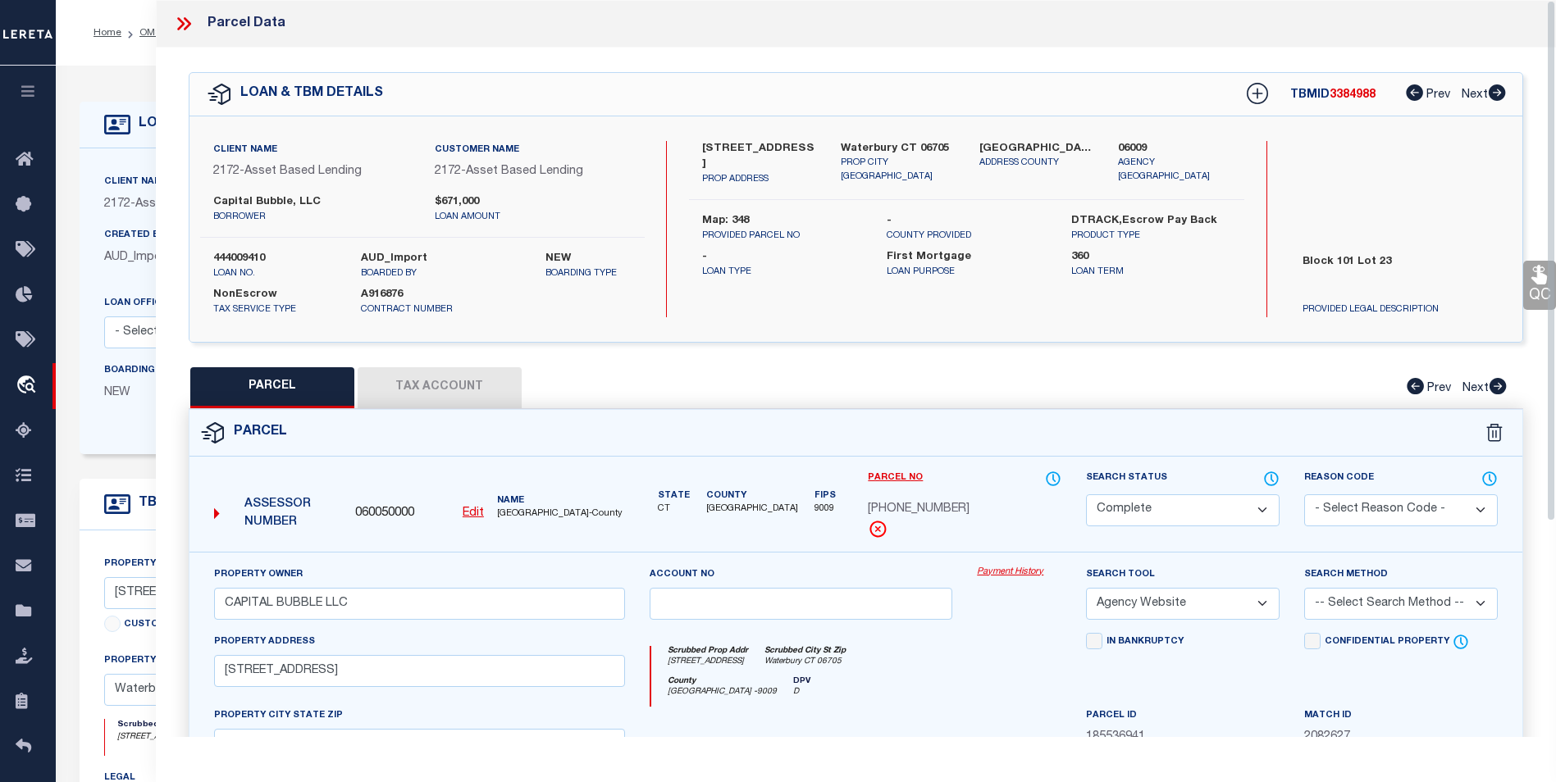
click at [454, 390] on button "Tax Account" at bounding box center [440, 387] width 164 height 41
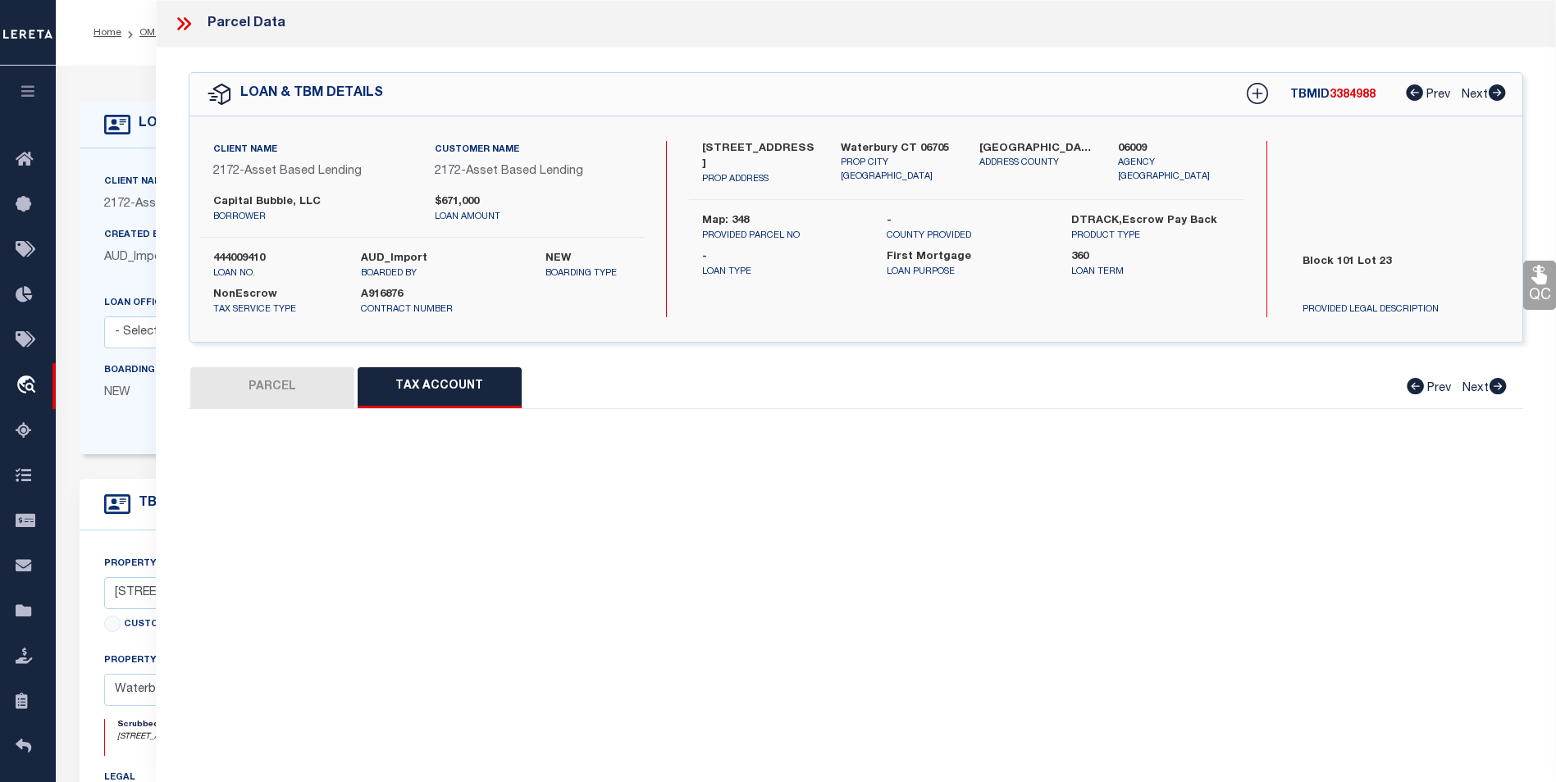
select select "100"
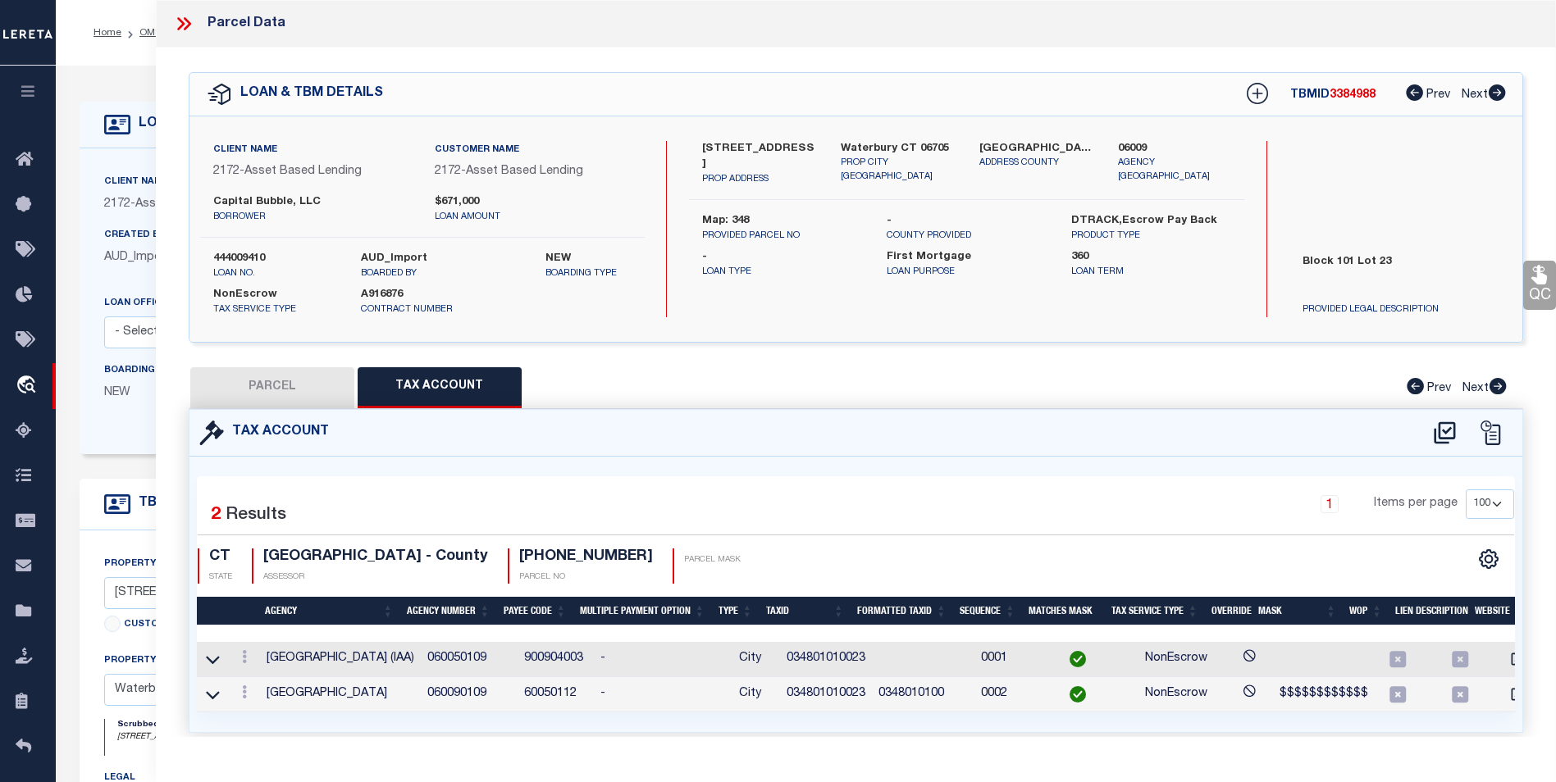
scroll to position [0, 30]
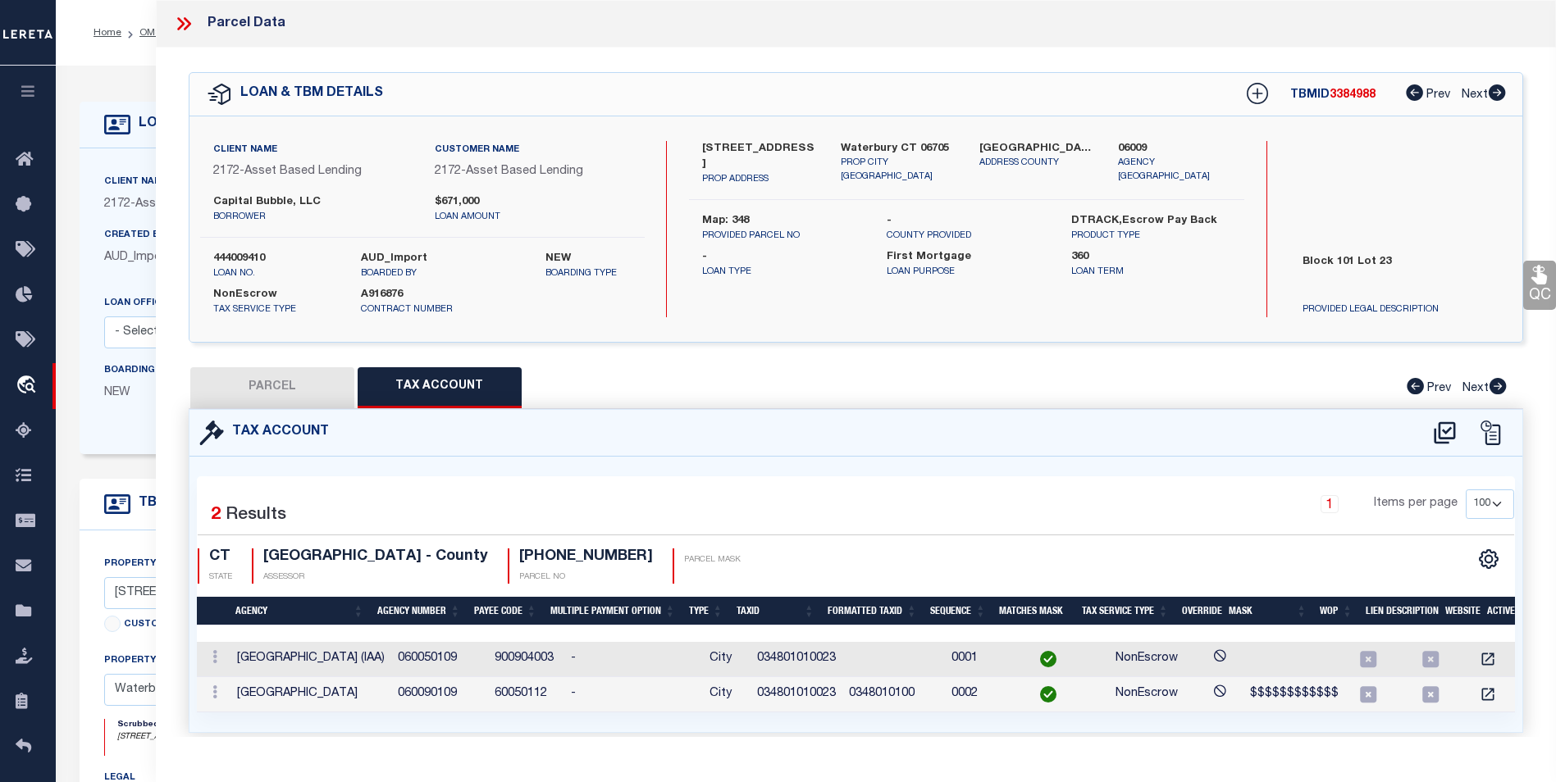
click at [509, 660] on td "900904003" at bounding box center [526, 659] width 76 height 35
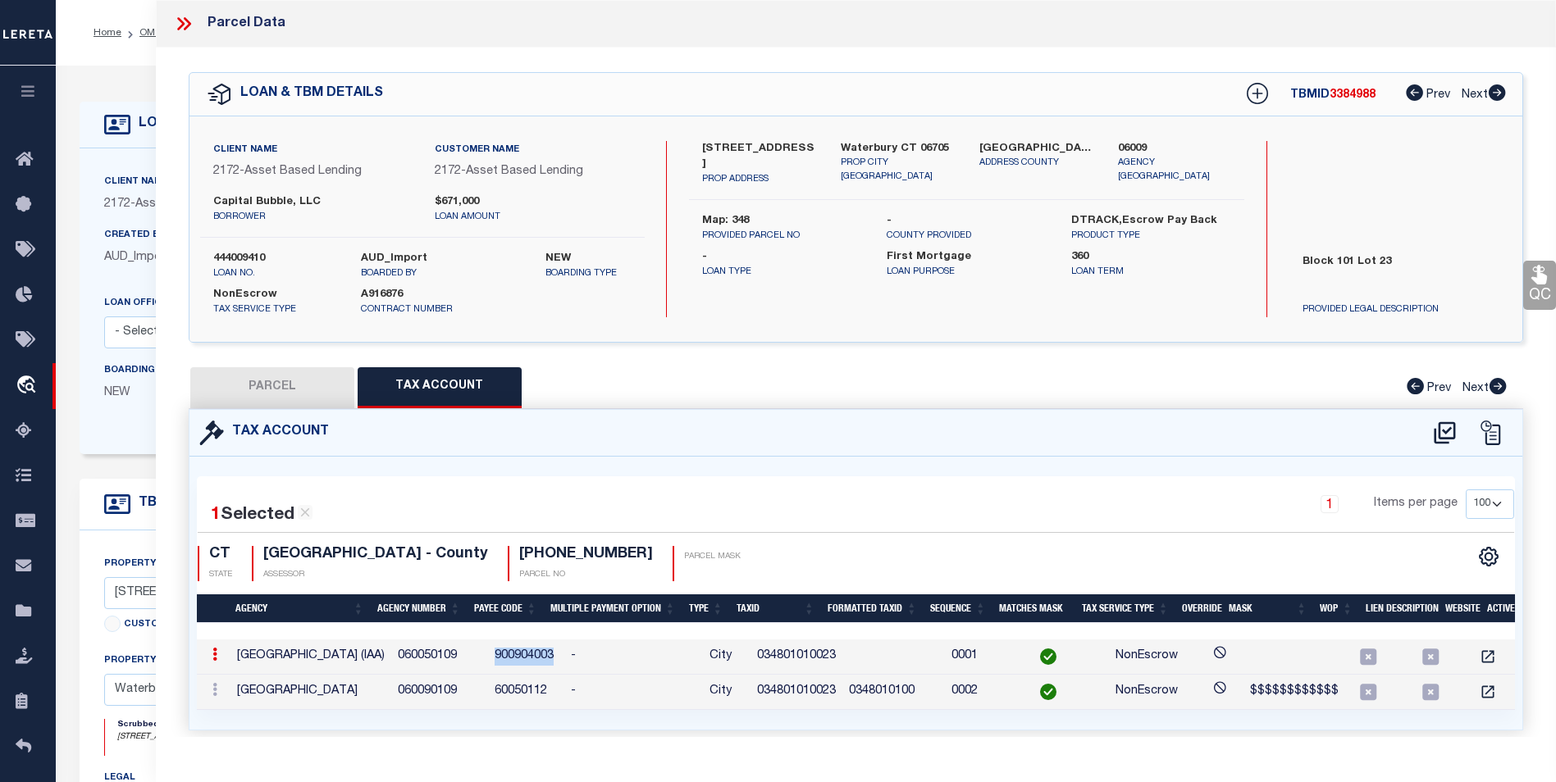
click at [509, 660] on td "900904003" at bounding box center [526, 657] width 76 height 35
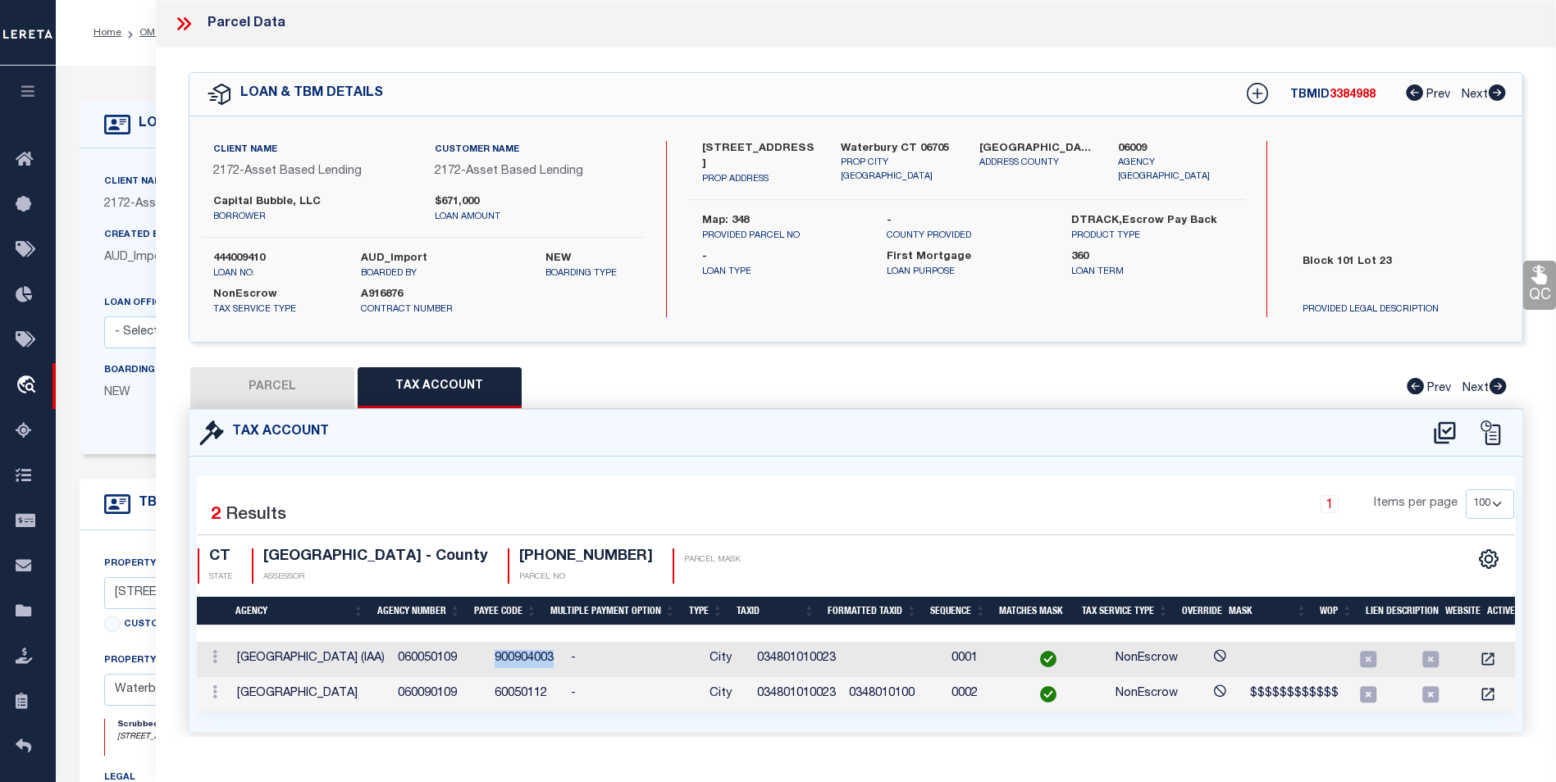
copy td "900904003"
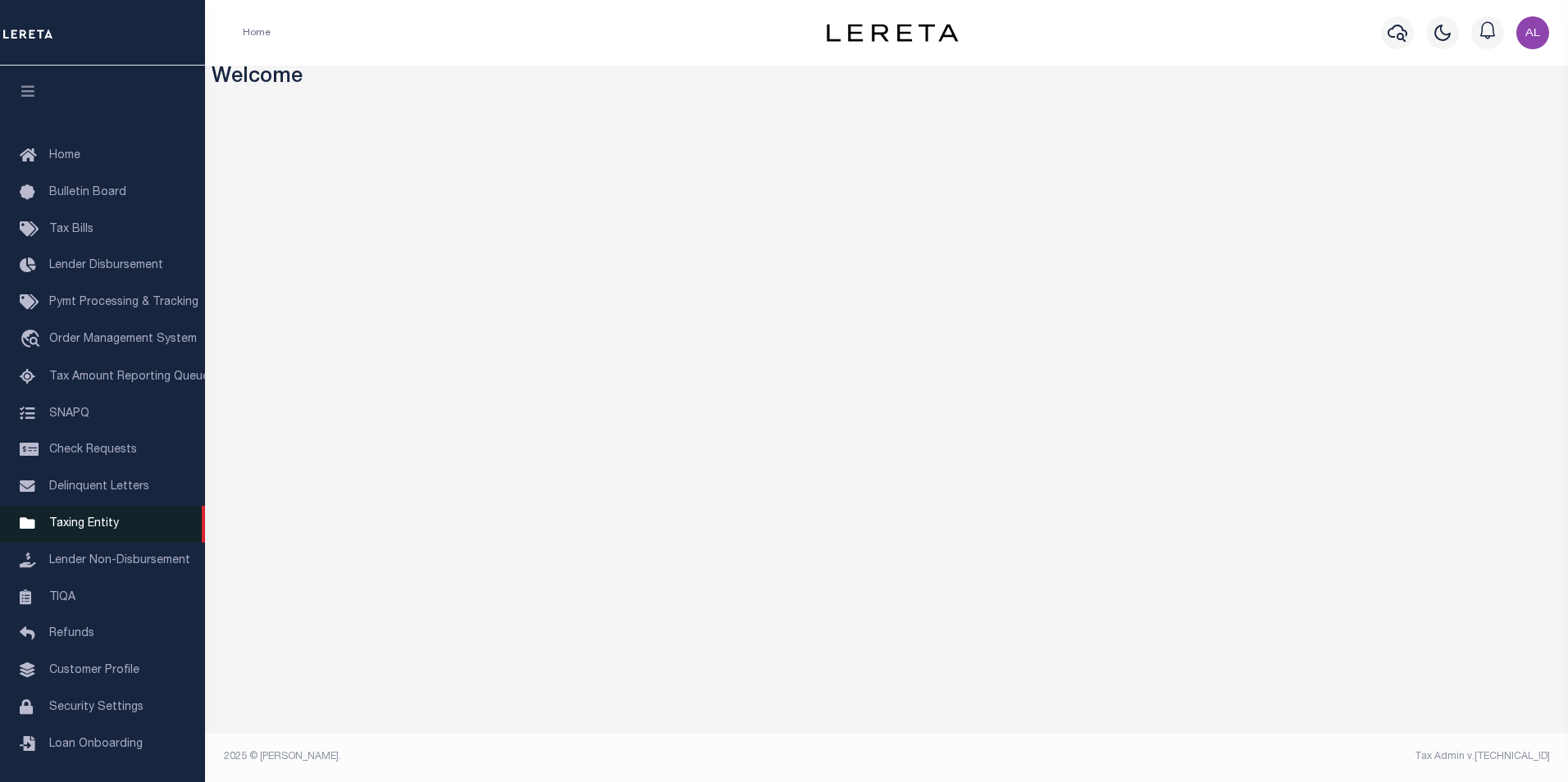
click at [100, 530] on span "Taxing Entity" at bounding box center [84, 523] width 70 height 11
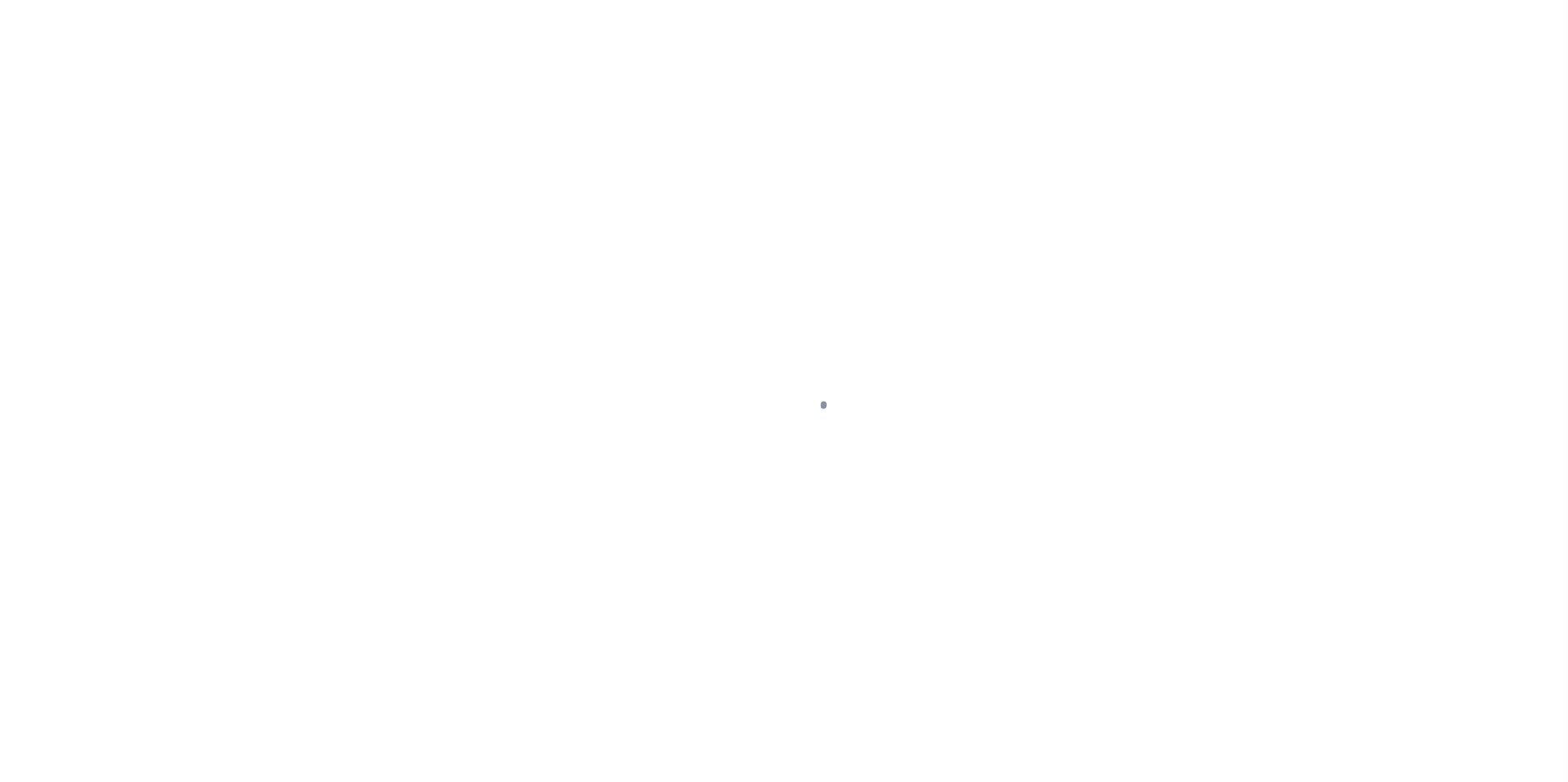
select select
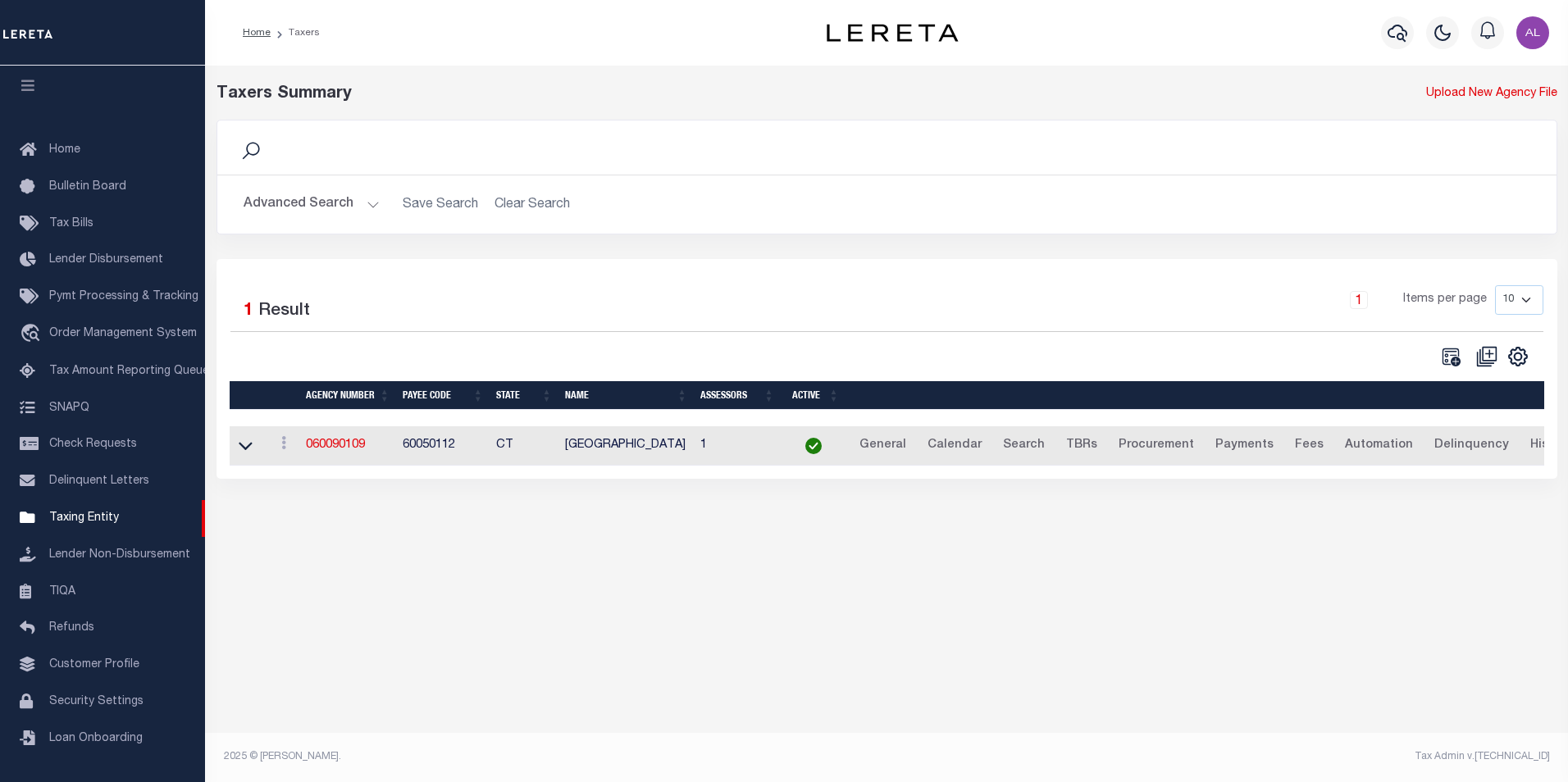
click at [358, 200] on button "Advanced Search" at bounding box center [312, 205] width 136 height 32
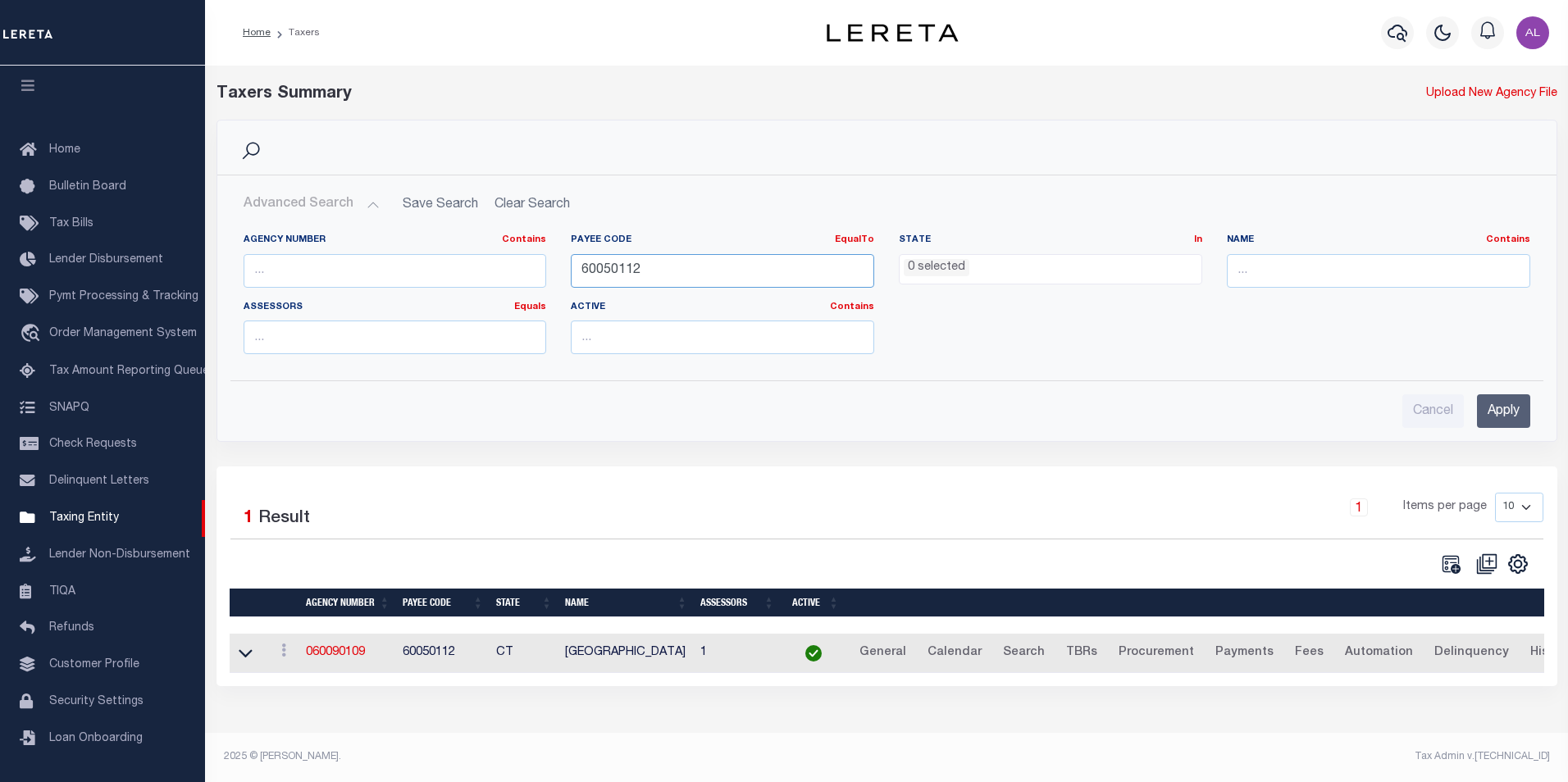
click at [630, 271] on input "60050112" at bounding box center [722, 271] width 303 height 34
paste input "900904003"
type input "900904003"
click at [1507, 417] on input "Apply" at bounding box center [1503, 411] width 53 height 34
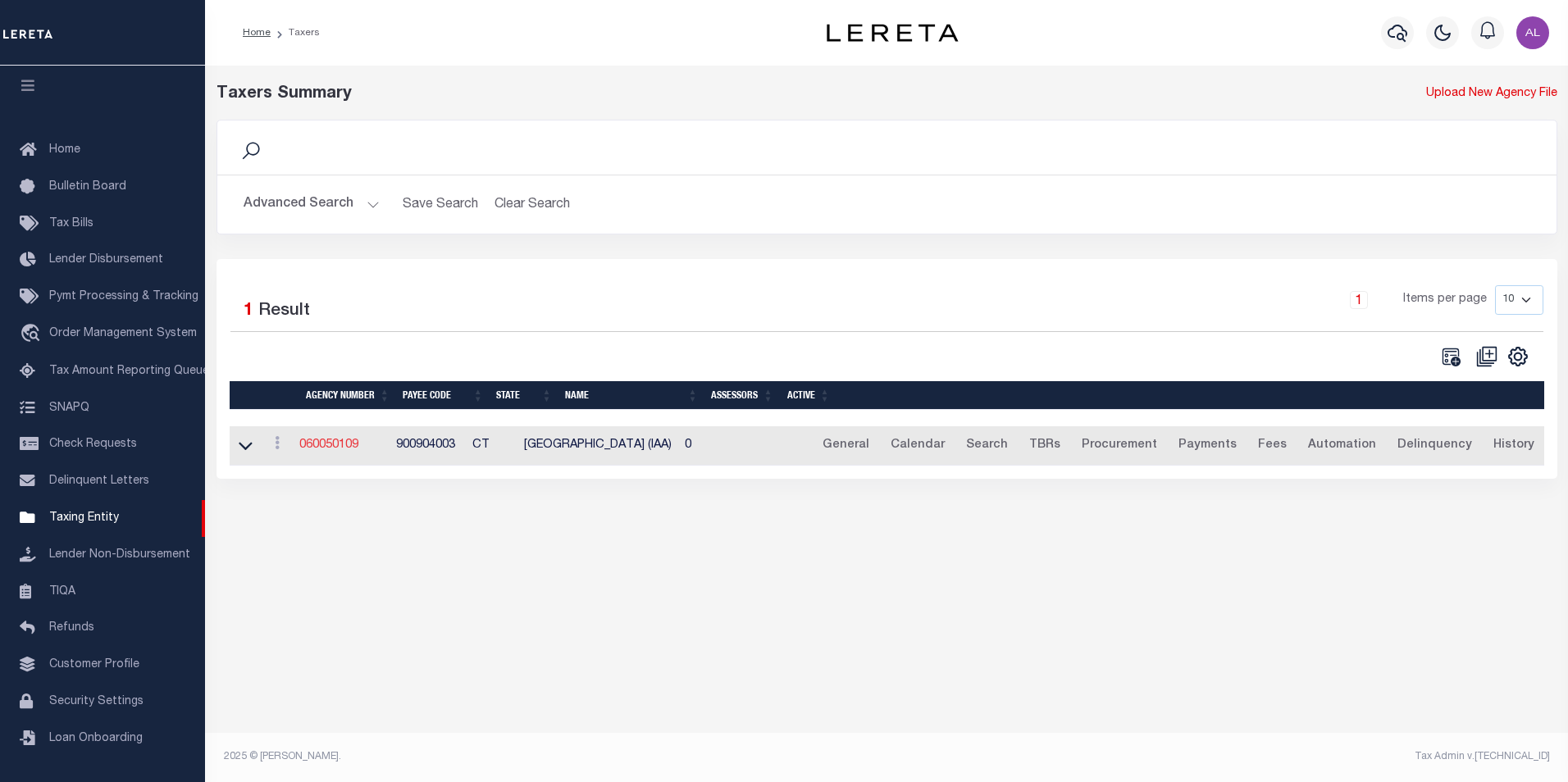
click at [336, 448] on link "060050109" at bounding box center [328, 445] width 59 height 11
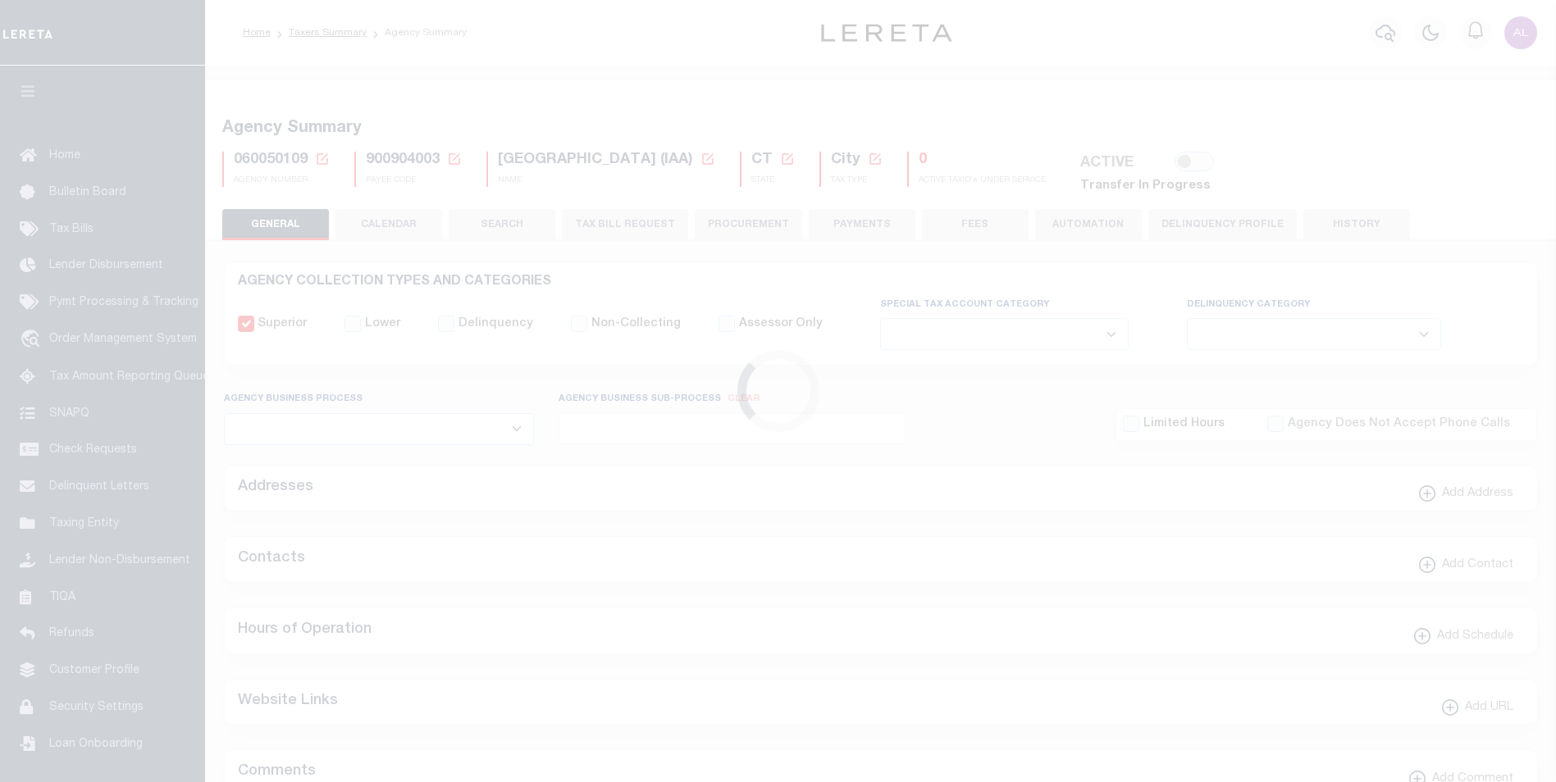
select select
